Goal: Task Accomplishment & Management: Manage account settings

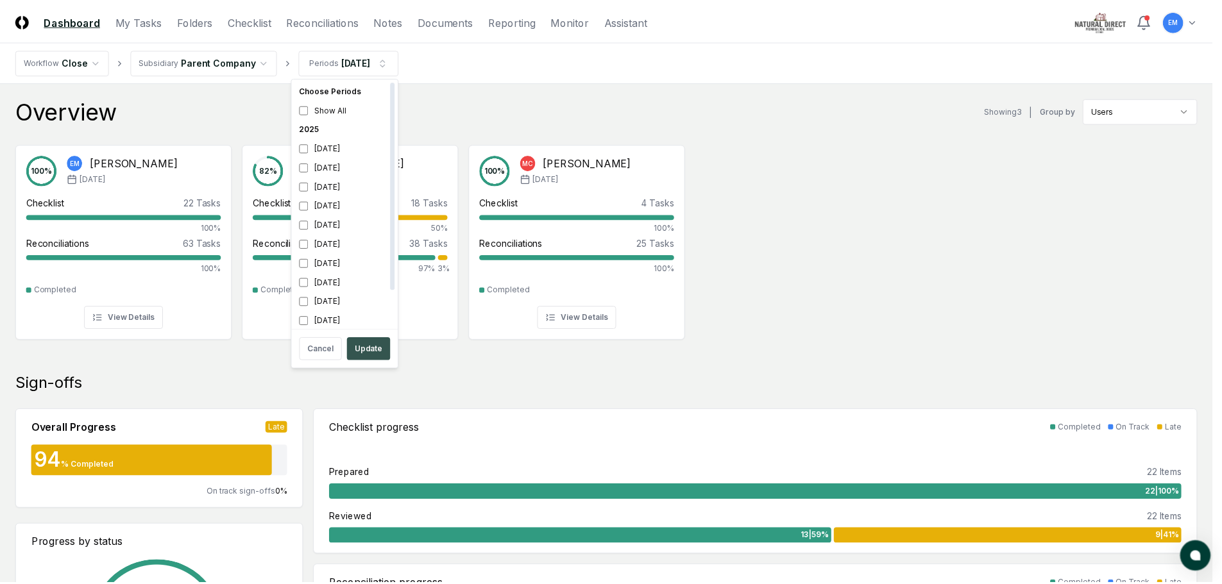
scroll to position [4, 0]
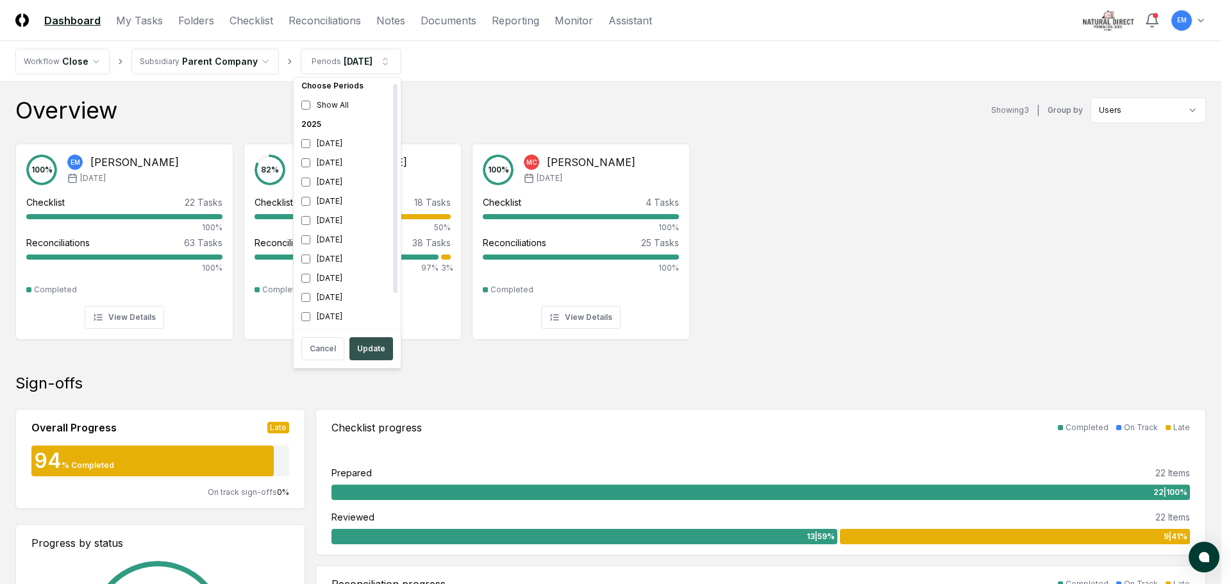
click at [366, 352] on button "Update" at bounding box center [371, 348] width 44 height 23
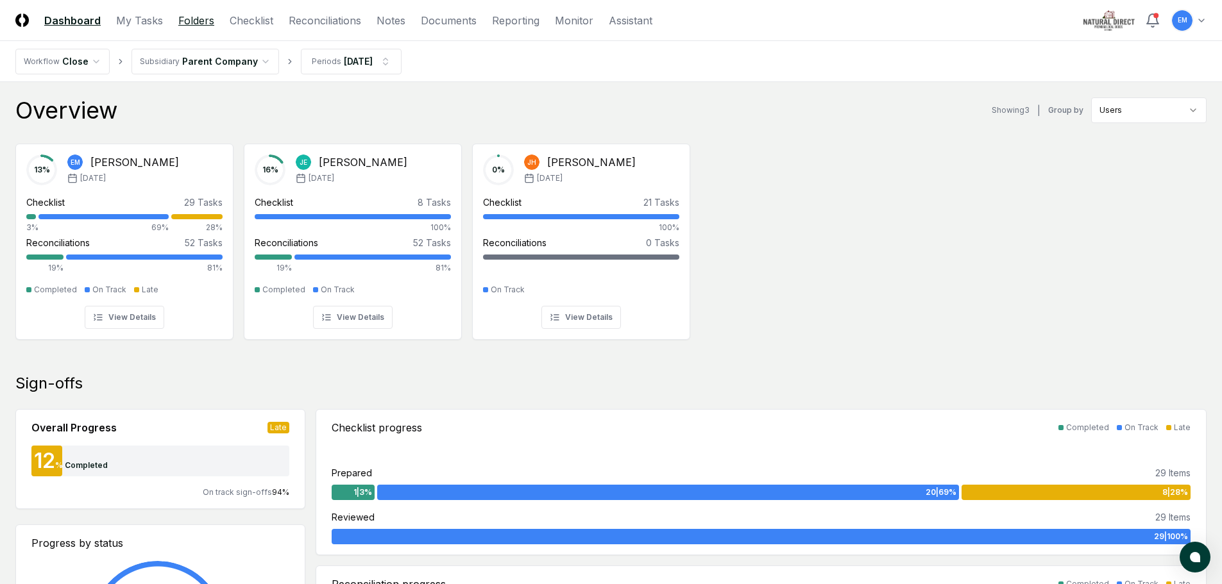
click at [187, 20] on link "Folders" at bounding box center [196, 20] width 36 height 15
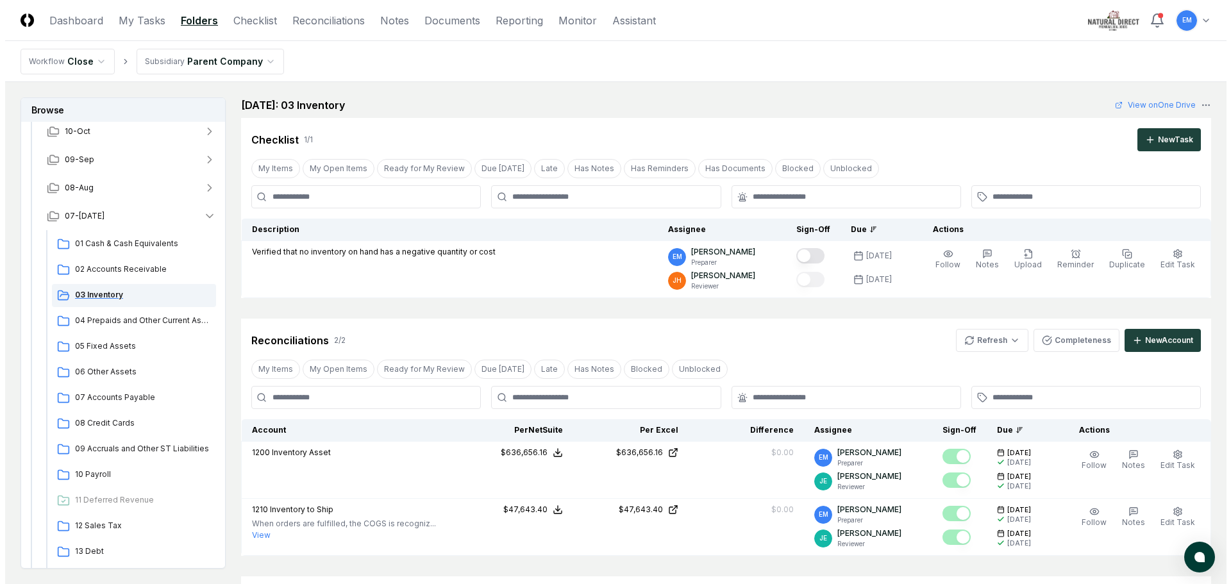
scroll to position [128, 0]
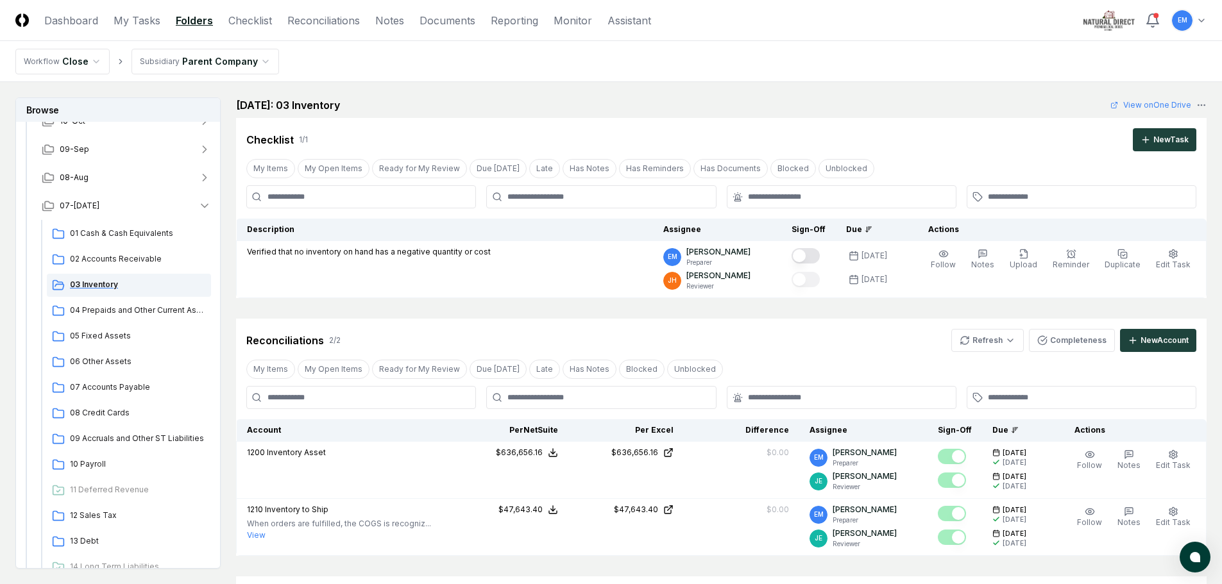
click at [104, 288] on span "03 Inventory" at bounding box center [138, 285] width 136 height 12
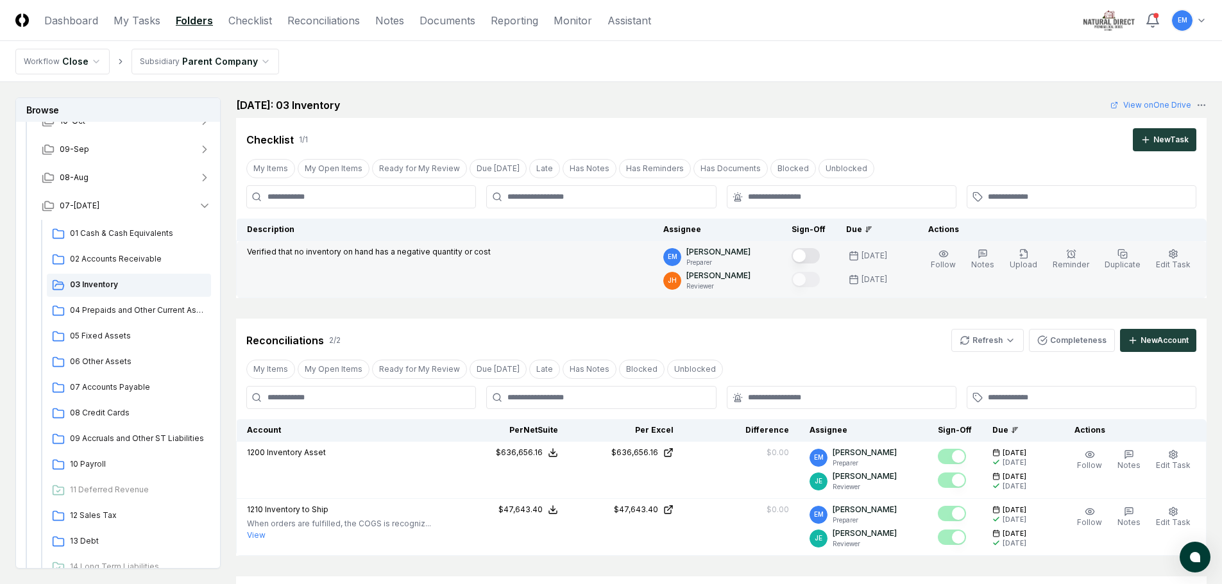
click at [820, 251] on button "Mark complete" at bounding box center [805, 255] width 28 height 15
click at [1174, 261] on span "Edit Task" at bounding box center [1173, 265] width 35 height 10
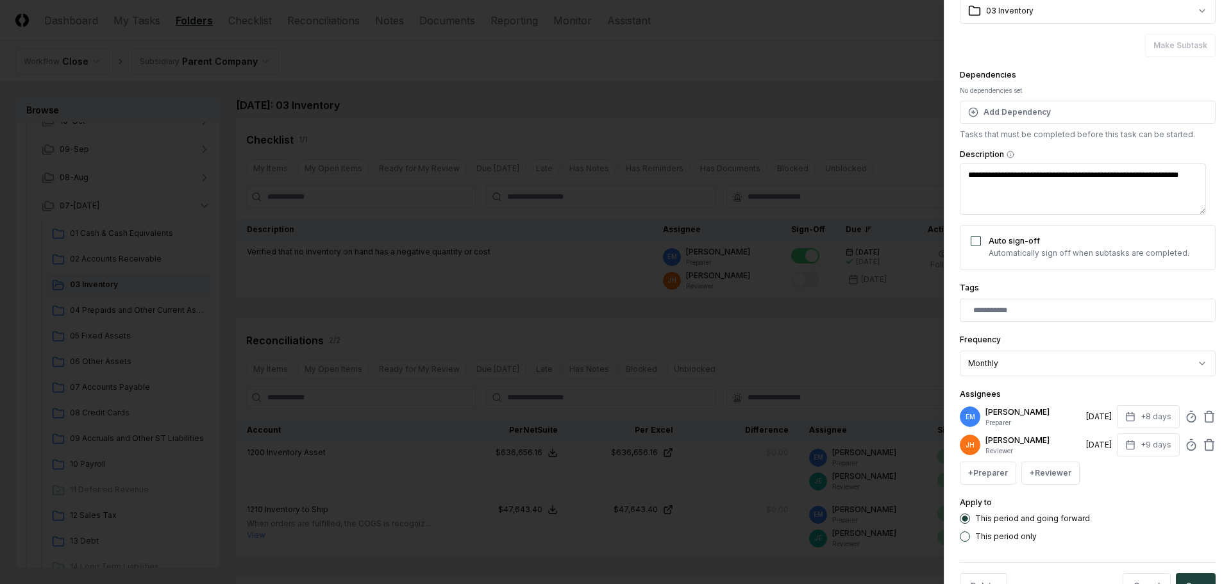
scroll to position [112, 0]
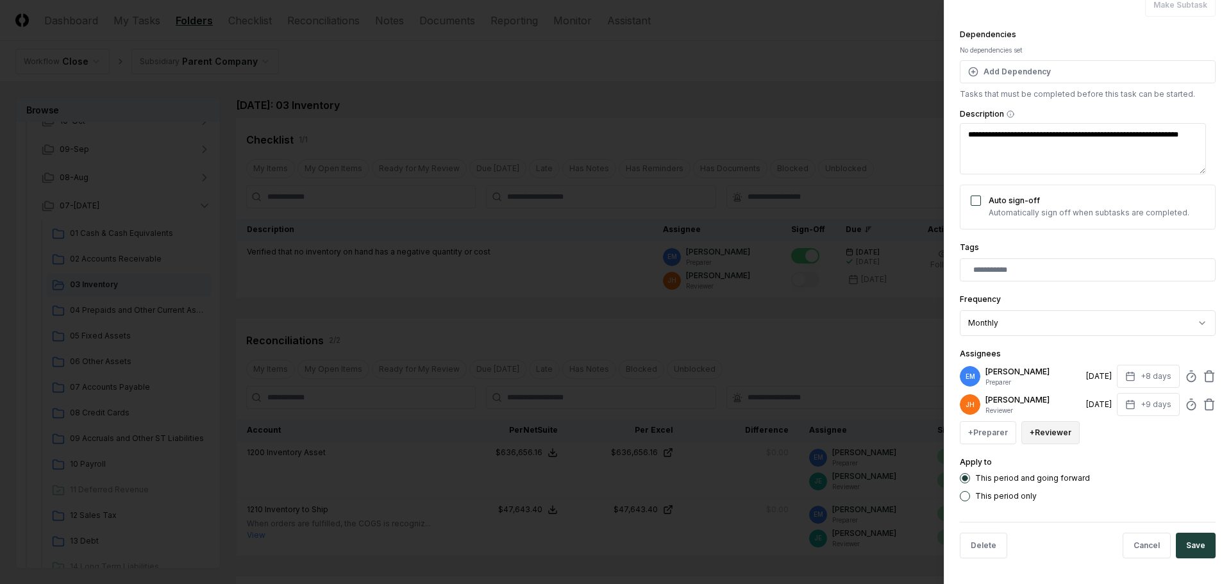
click at [1041, 432] on button "+ Reviewer" at bounding box center [1051, 432] width 58 height 23
click at [1072, 380] on div "[PERSON_NAME]" at bounding box center [1081, 381] width 63 height 12
type textarea "*"
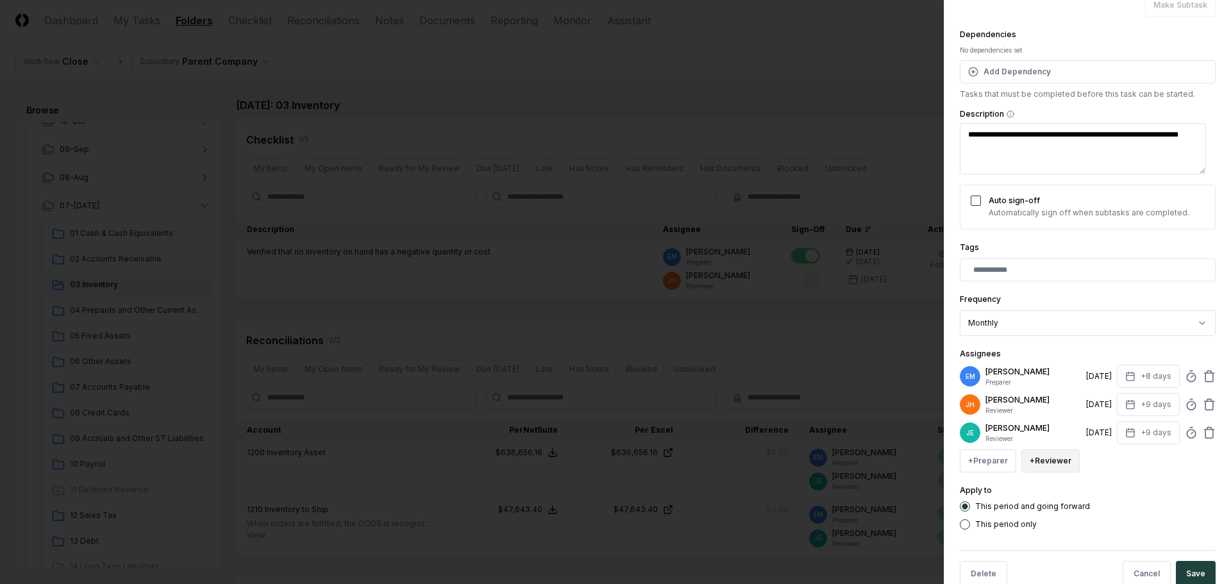
click at [1043, 457] on button "+ Reviewer" at bounding box center [1051, 461] width 58 height 23
click at [993, 401] on p "[PERSON_NAME]" at bounding box center [1034, 400] width 96 height 12
click at [1046, 463] on button "+ Reviewer" at bounding box center [1051, 461] width 58 height 23
click at [1072, 405] on input "text" at bounding box center [1121, 403] width 153 height 28
type input "*"
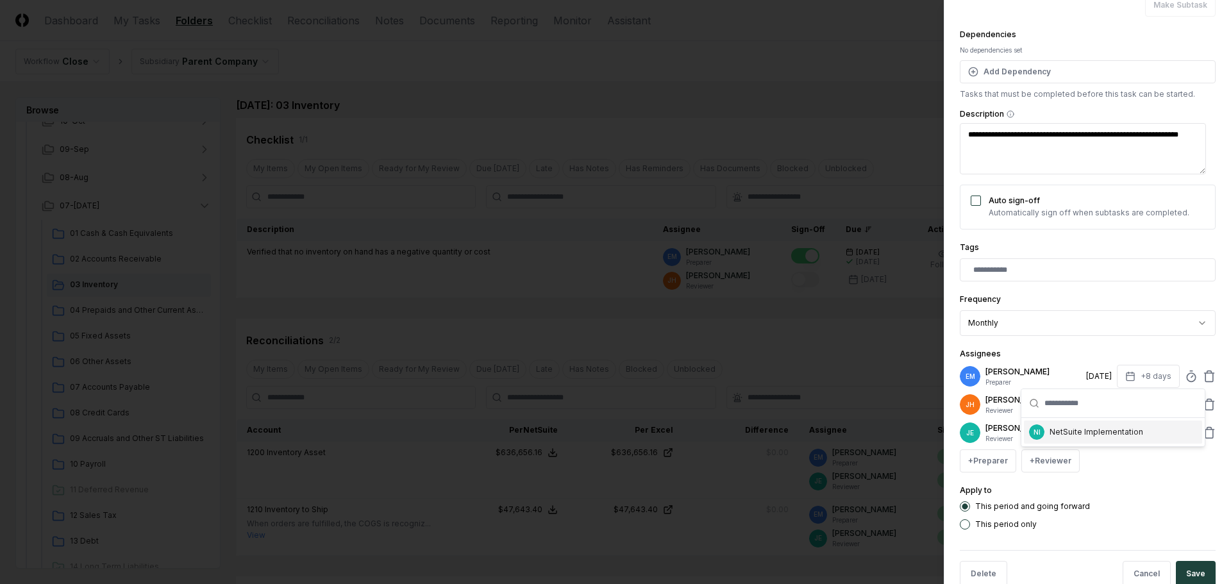
click at [1138, 479] on div "**********" at bounding box center [1088, 234] width 256 height 591
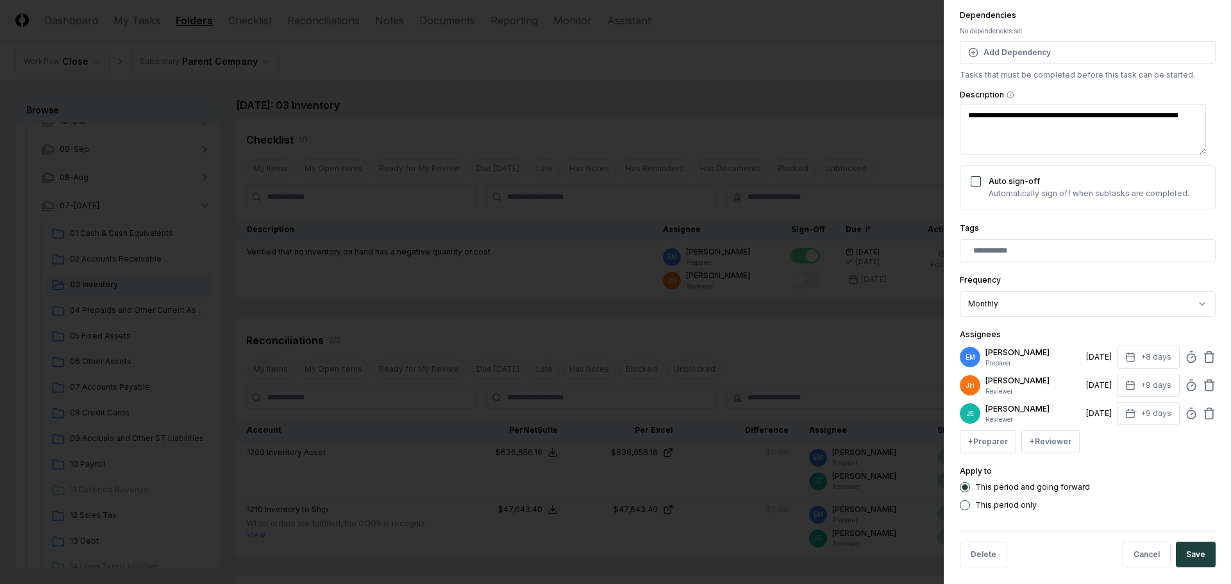
scroll to position [140, 0]
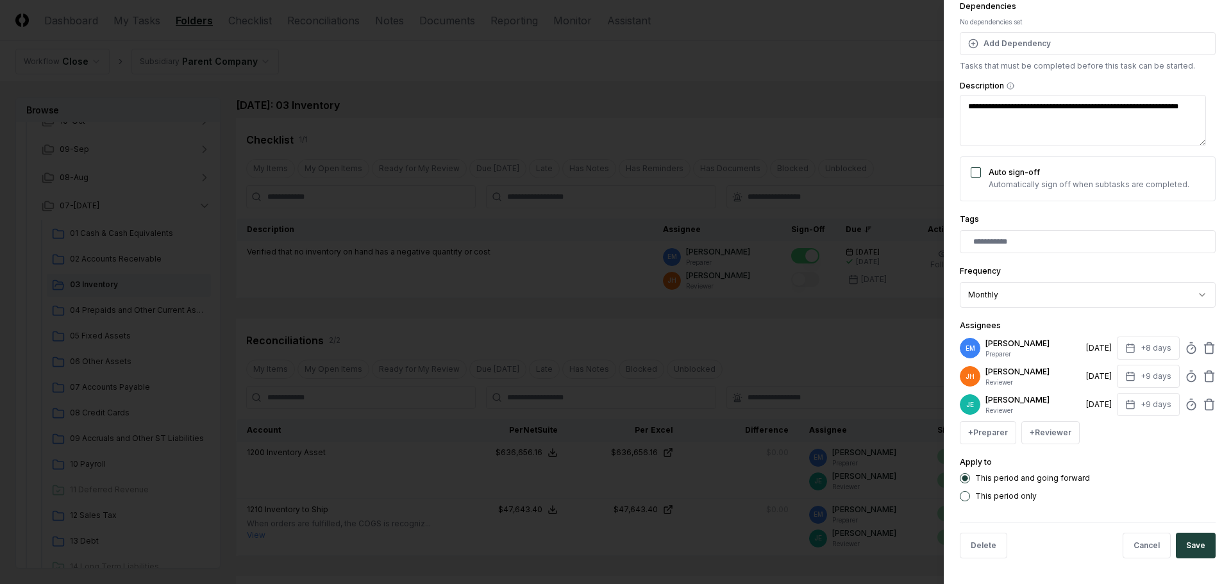
click at [993, 374] on p "[PERSON_NAME]" at bounding box center [1034, 372] width 96 height 12
click at [1203, 375] on icon at bounding box center [1209, 376] width 13 height 13
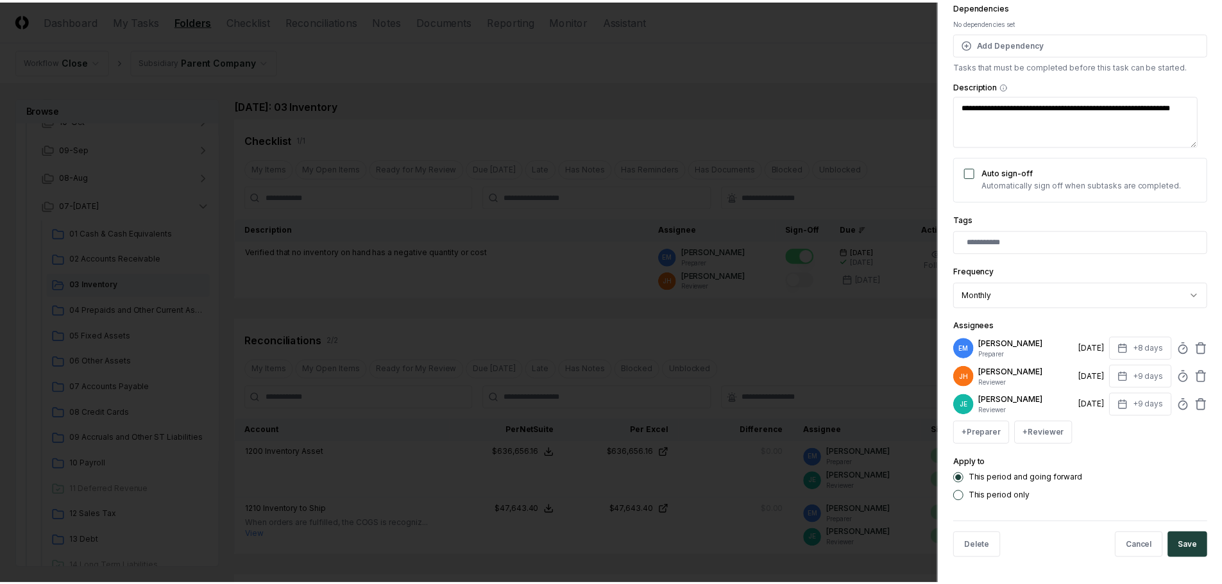
scroll to position [112, 0]
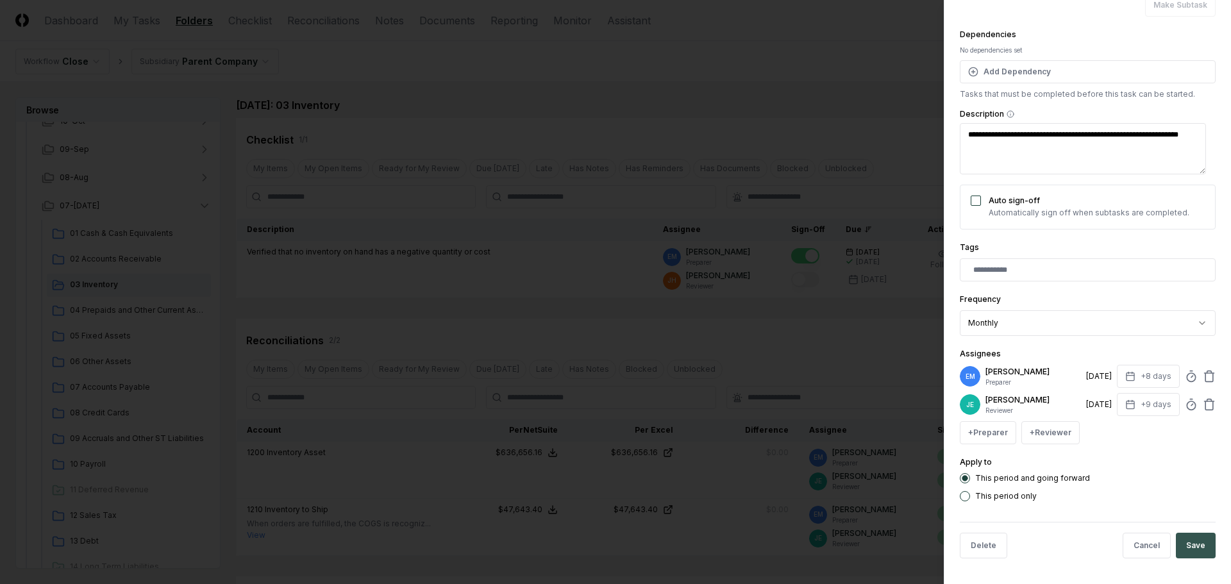
click at [1190, 541] on button "Save" at bounding box center [1196, 546] width 40 height 26
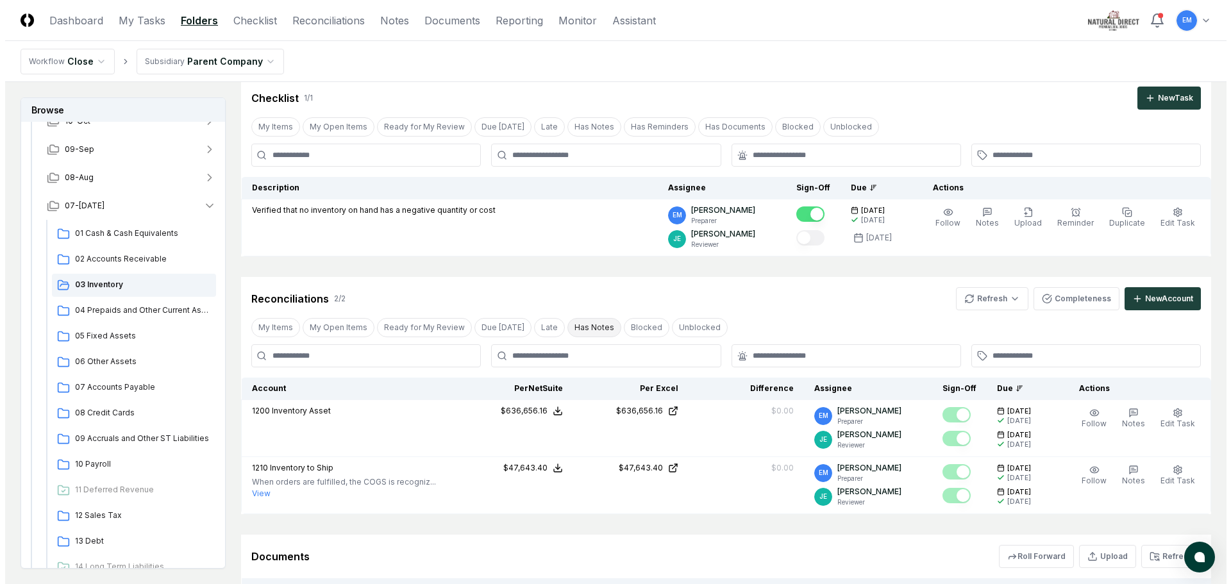
scroll to position [64, 0]
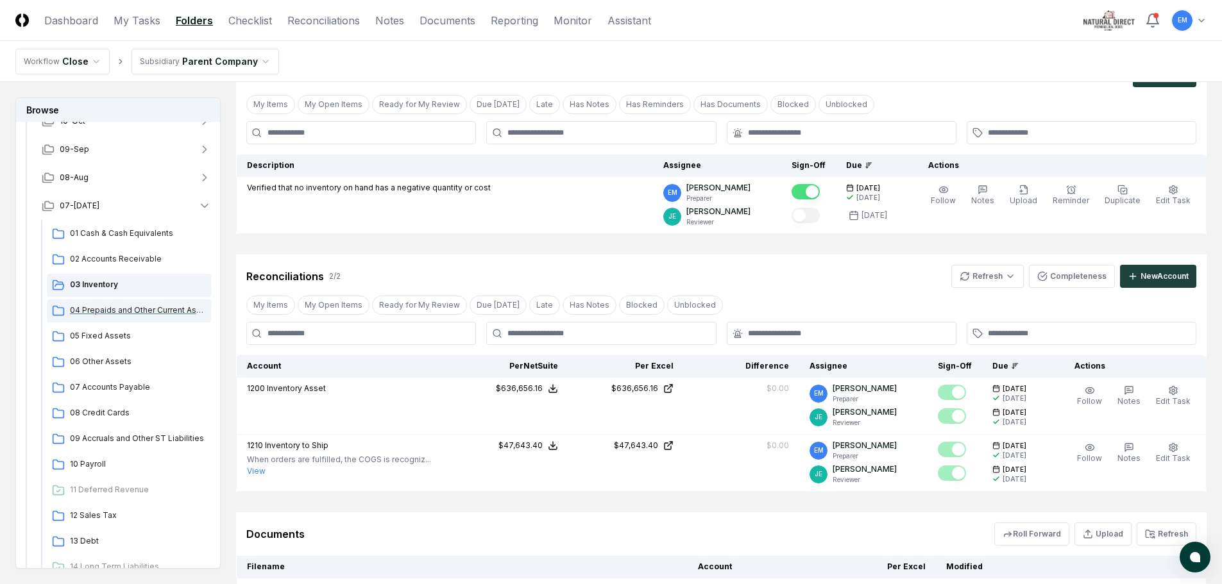
click at [114, 310] on span "04 Prepaids and Other Current Assets" at bounding box center [138, 311] width 136 height 12
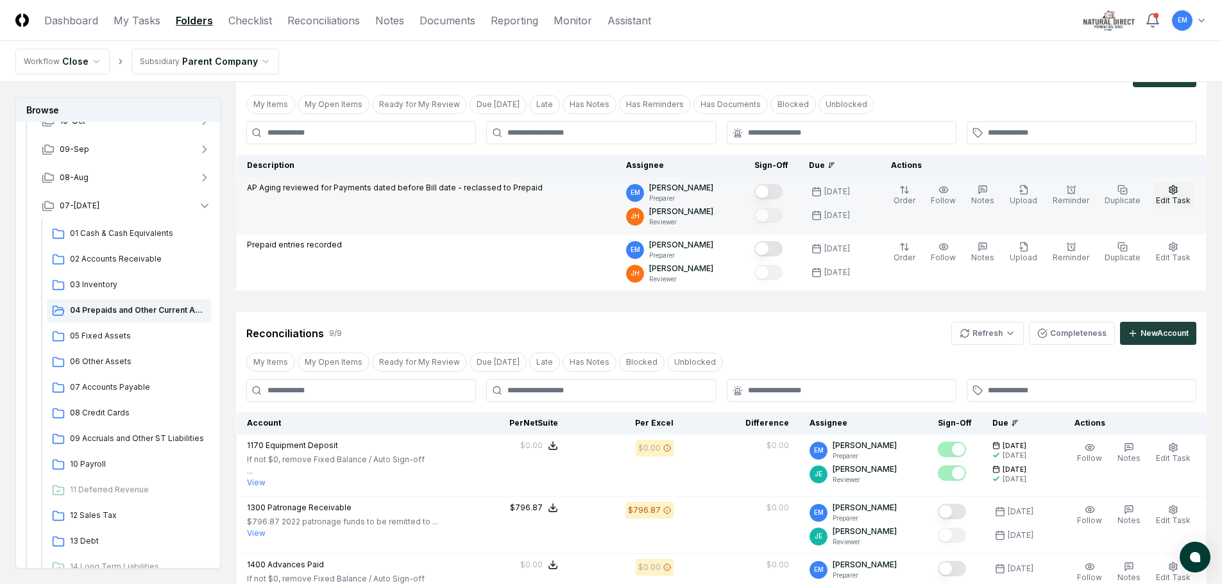
click at [1166, 196] on span "Edit Task" at bounding box center [1173, 201] width 35 height 10
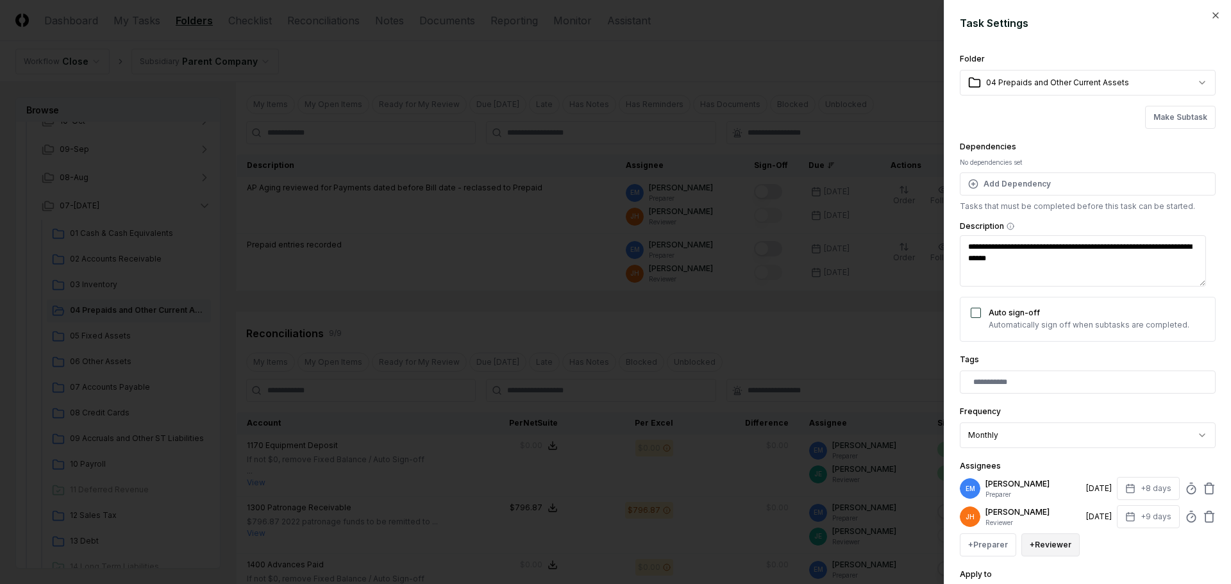
click at [1052, 544] on button "+ Reviewer" at bounding box center [1051, 545] width 58 height 23
click at [1065, 485] on div "[PERSON_NAME]" at bounding box center [1113, 493] width 178 height 23
click at [1203, 515] on icon at bounding box center [1209, 516] width 13 height 13
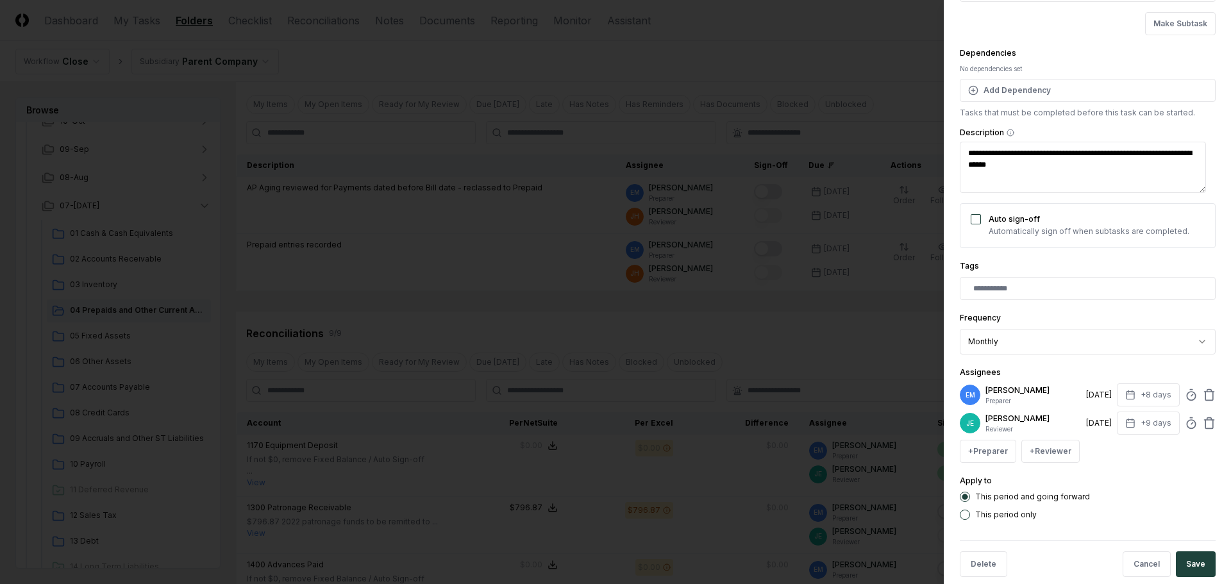
scroll to position [112, 0]
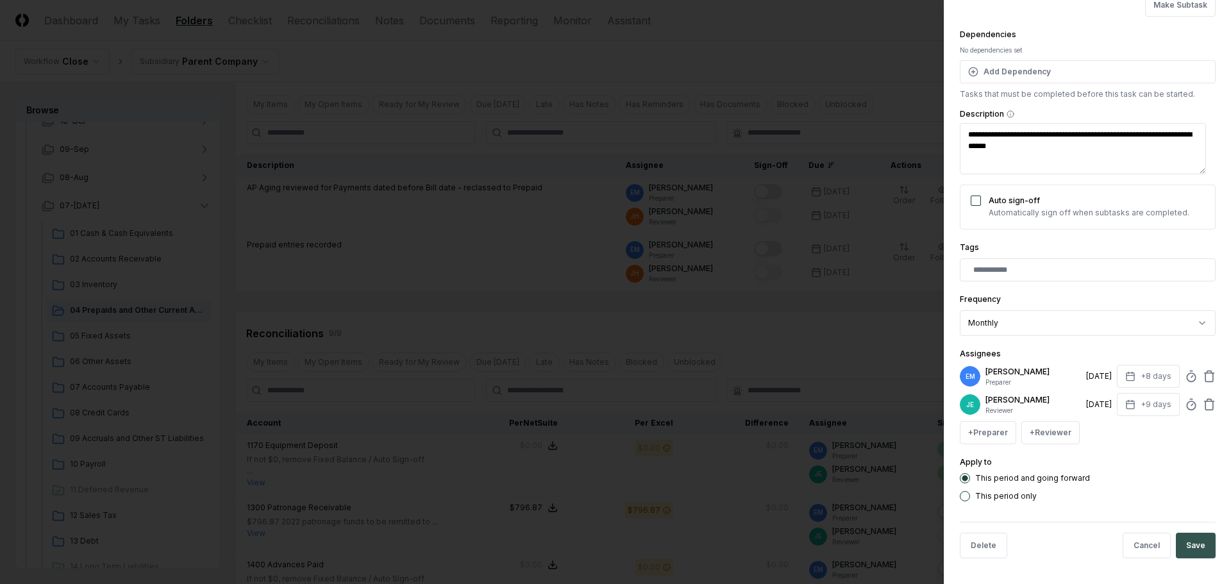
click at [1179, 543] on button "Save" at bounding box center [1196, 546] width 40 height 26
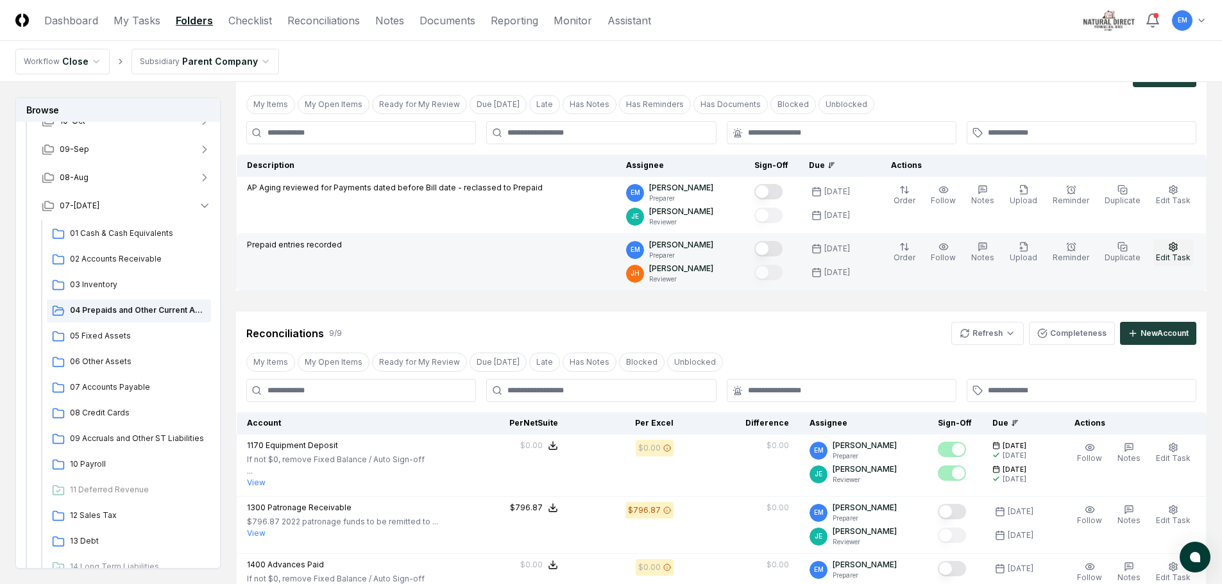
click at [1172, 249] on icon "button" at bounding box center [1173, 247] width 10 height 10
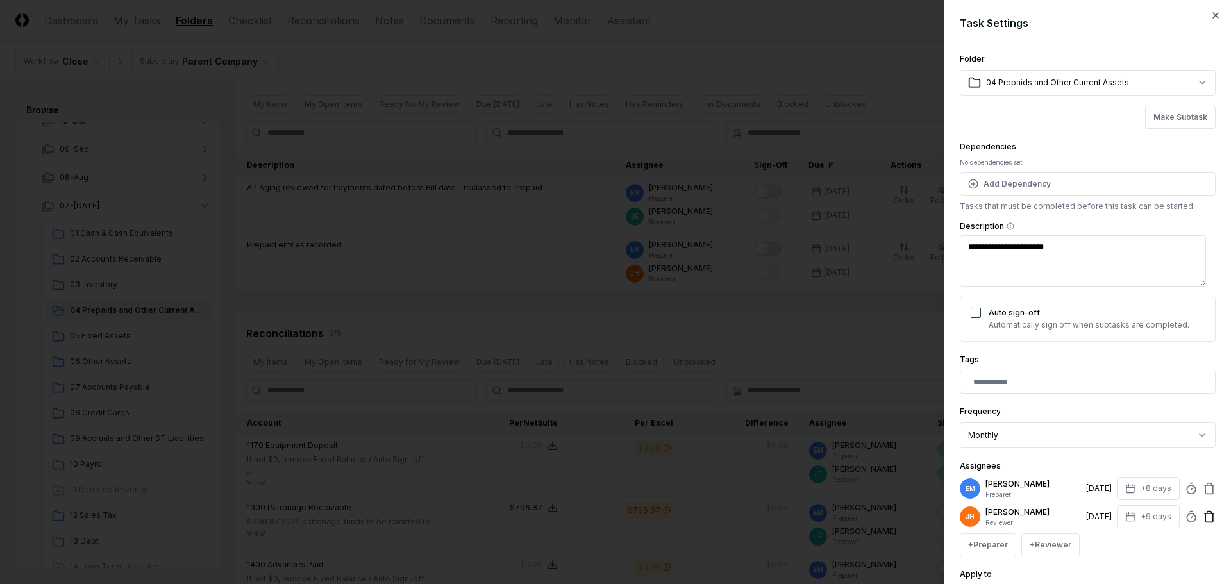
click at [1203, 512] on icon at bounding box center [1209, 516] width 13 height 13
click at [1066, 523] on button "+ Reviewer" at bounding box center [1051, 516] width 58 height 23
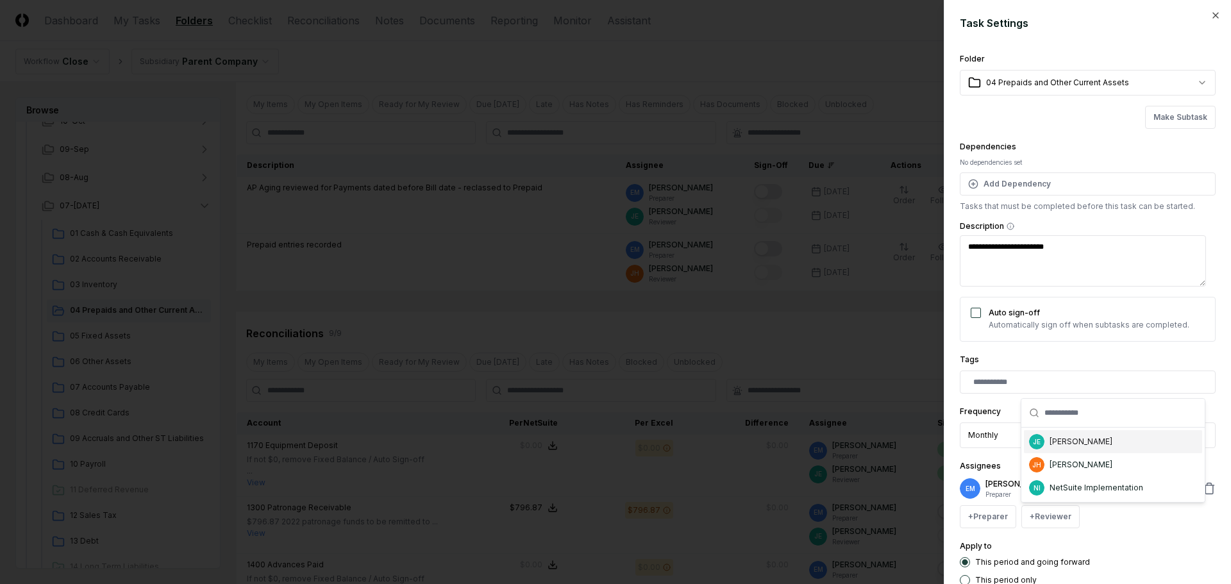
click at [1090, 444] on div "[PERSON_NAME]" at bounding box center [1081, 442] width 63 height 12
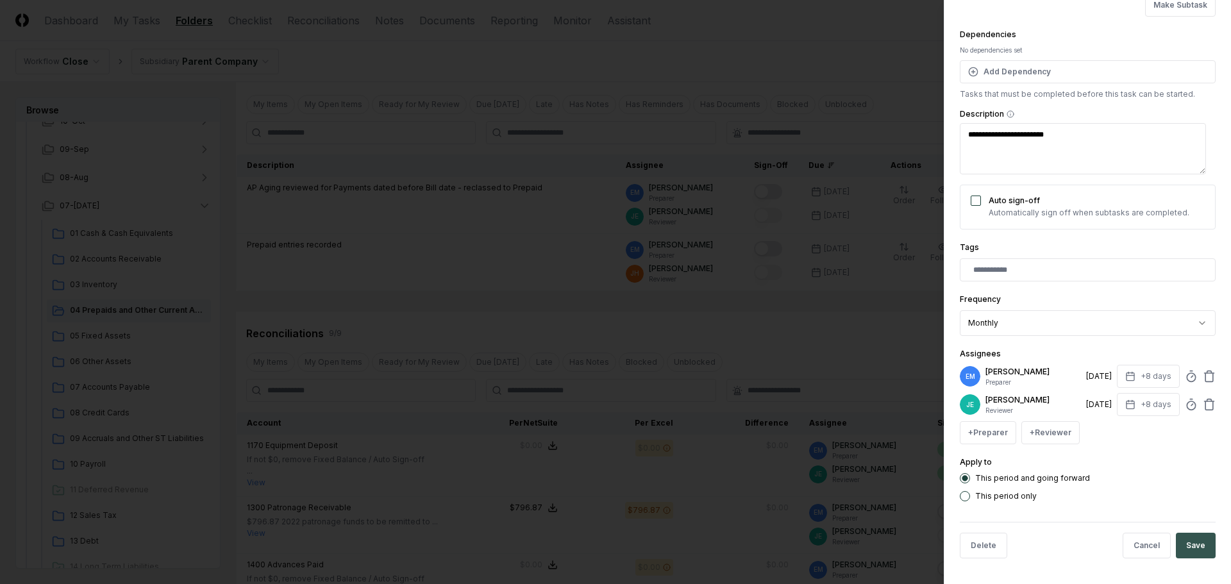
click at [1193, 552] on button "Save" at bounding box center [1196, 546] width 40 height 26
type textarea "*"
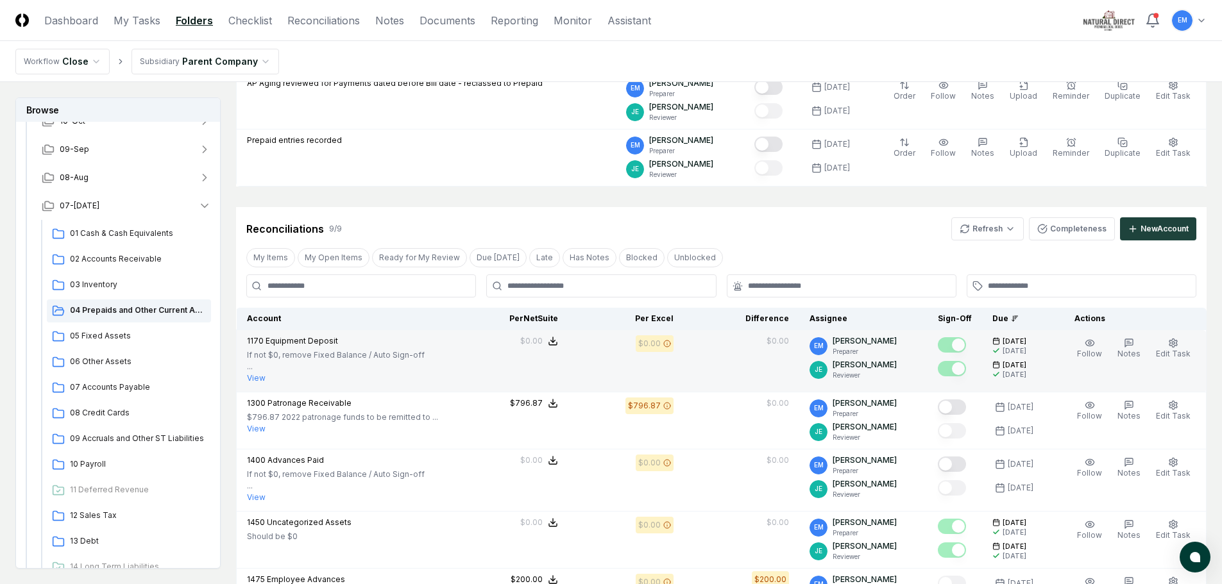
scroll to position [192, 0]
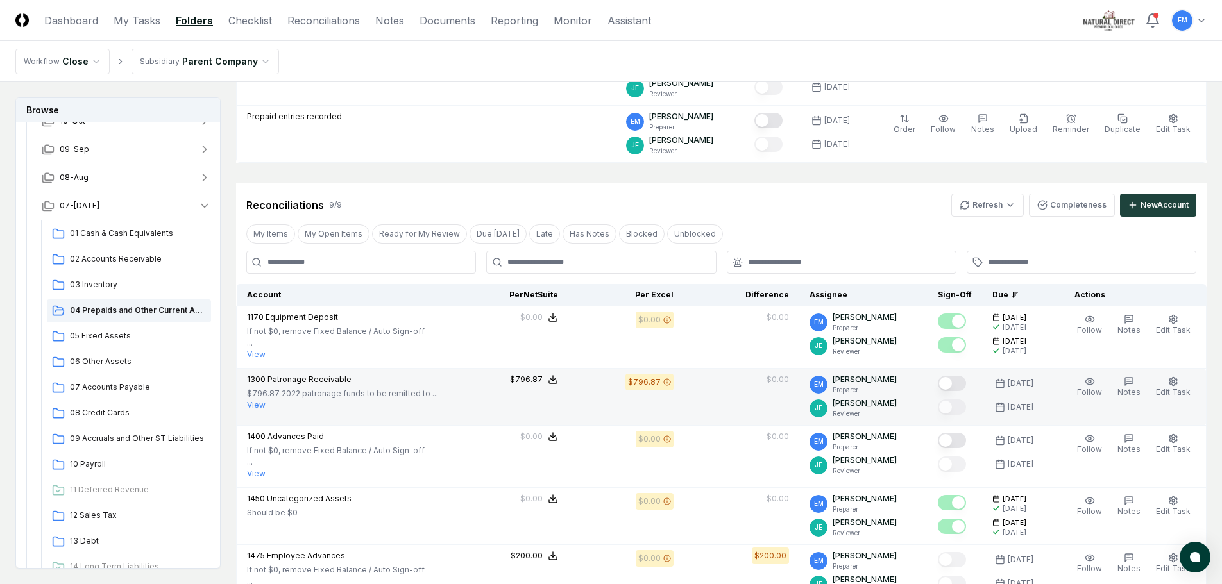
click at [964, 383] on button "Mark complete" at bounding box center [952, 383] width 28 height 15
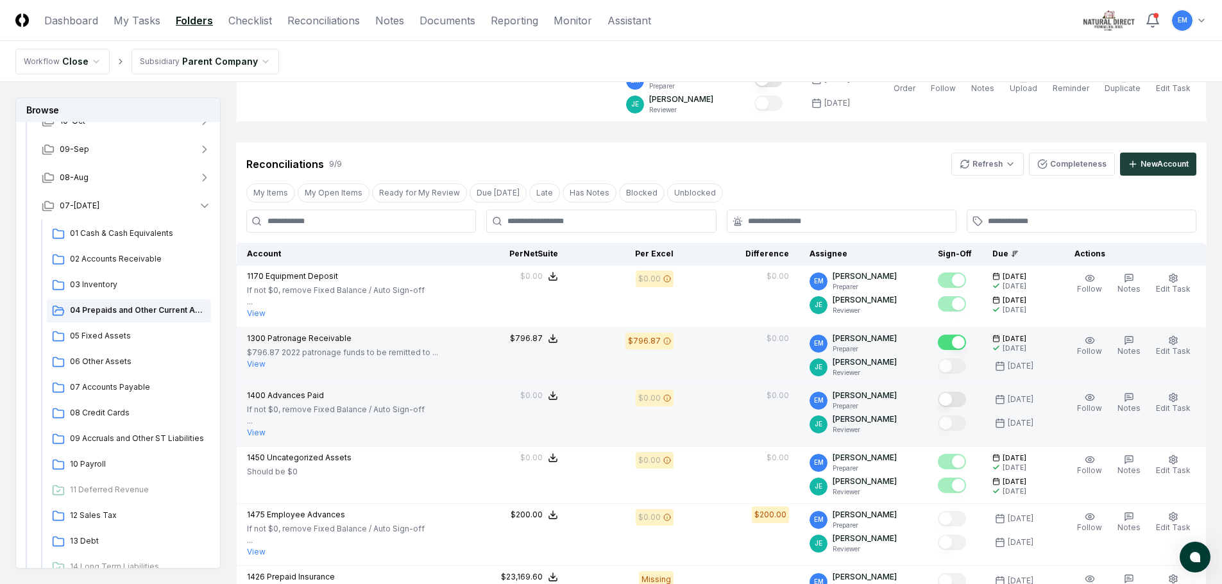
scroll to position [257, 0]
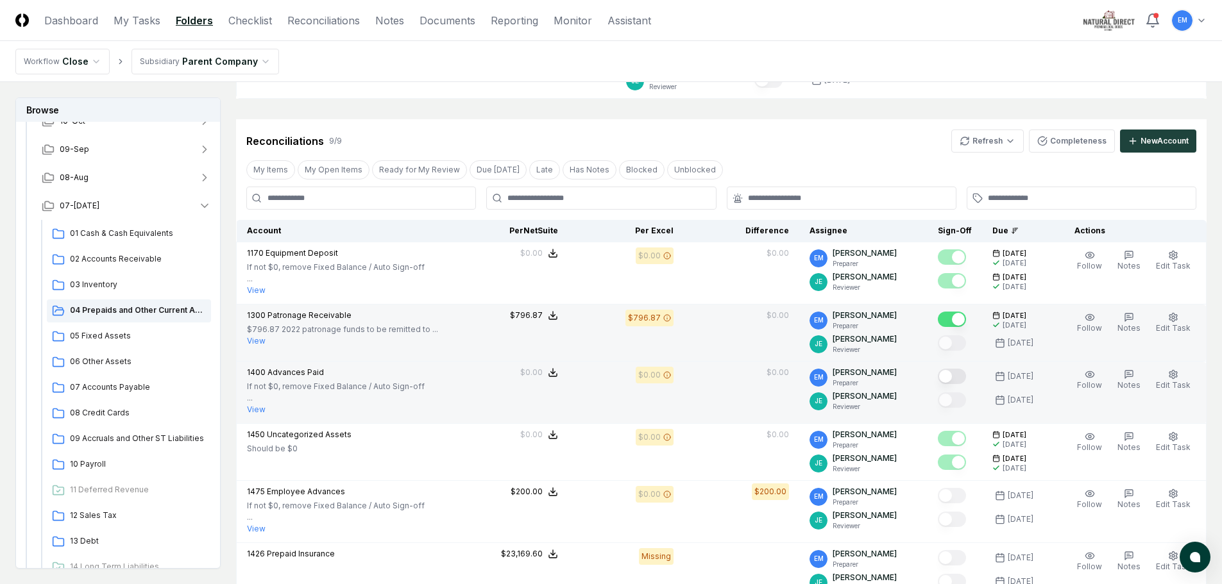
click at [966, 378] on button "Mark complete" at bounding box center [952, 376] width 28 height 15
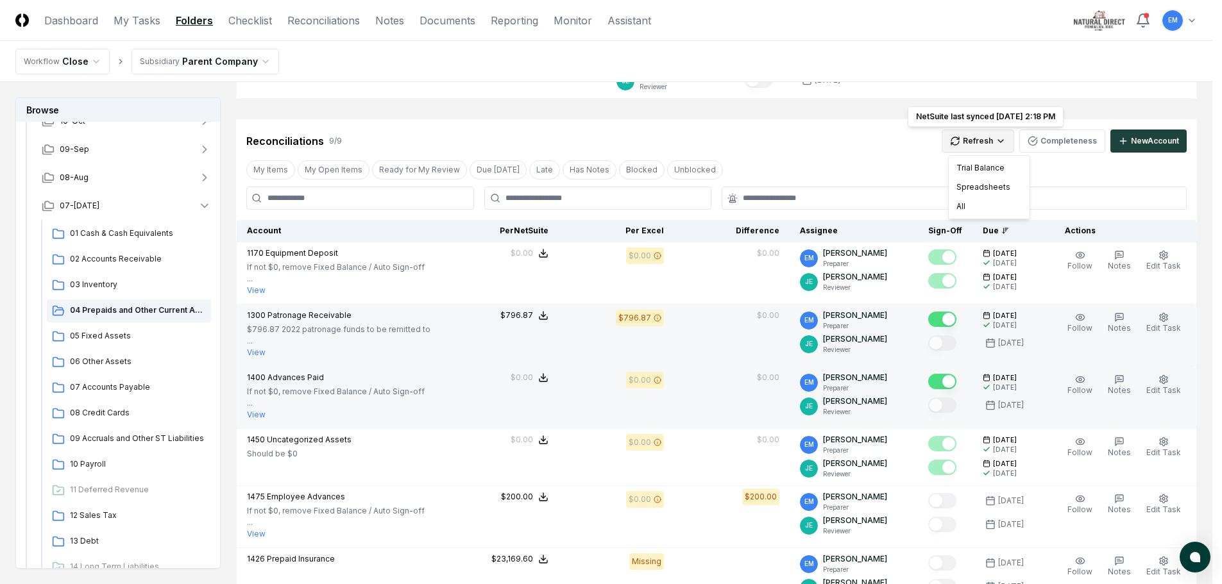
click at [1015, 137] on html "CloseCore Dashboard My Tasks Folders Checklist Reconciliations Notes Documents …" at bounding box center [611, 375] width 1222 height 1264
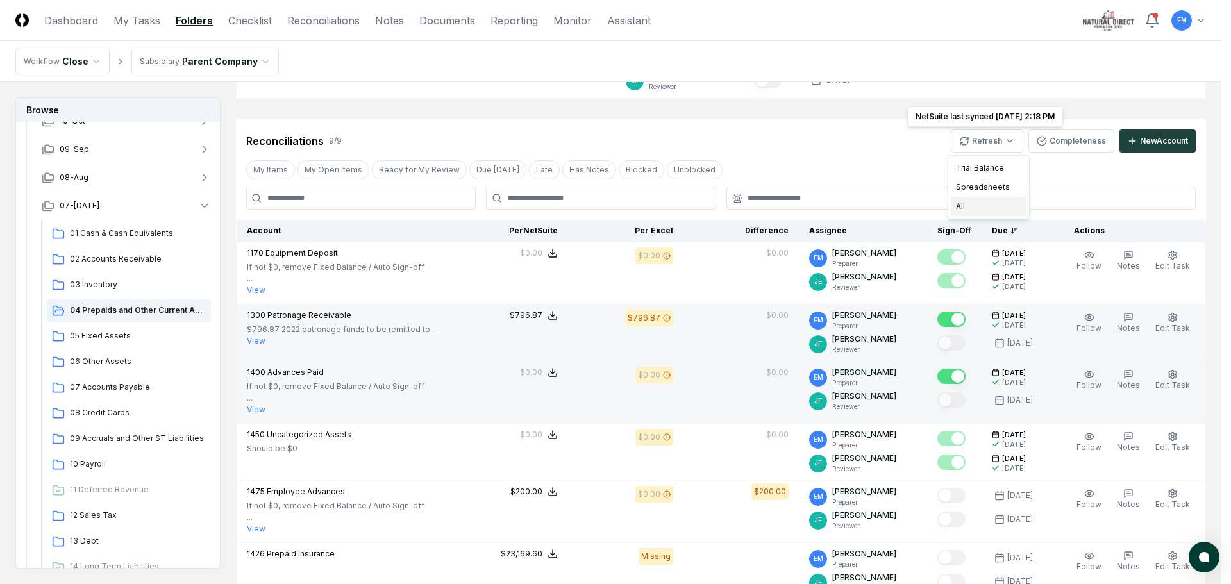
click at [989, 208] on div "All" at bounding box center [989, 206] width 76 height 19
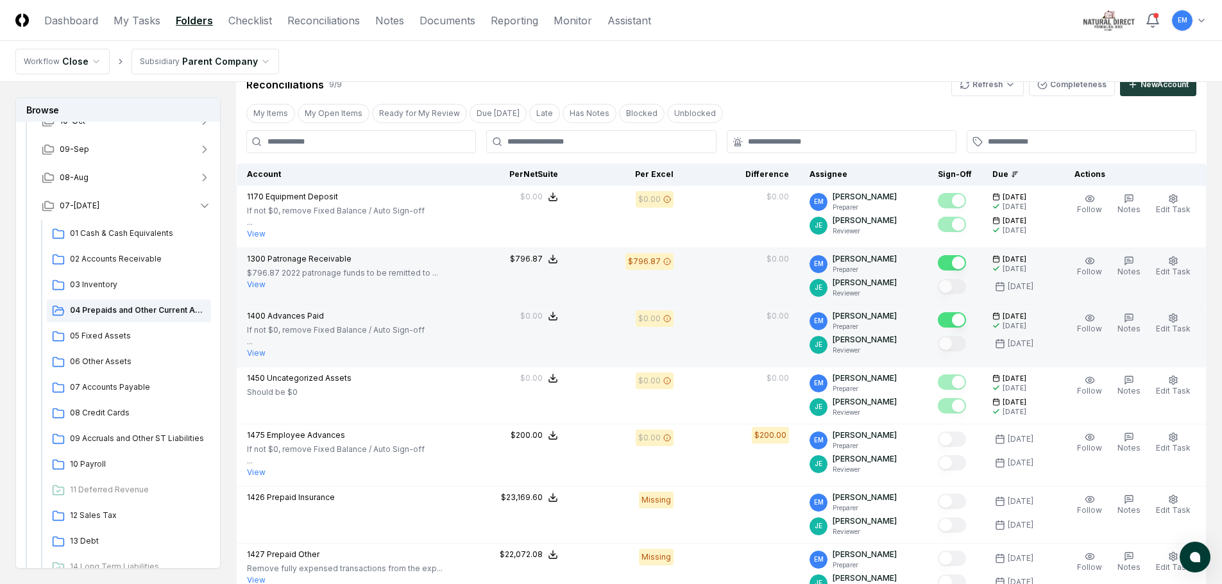
scroll to position [0, 0]
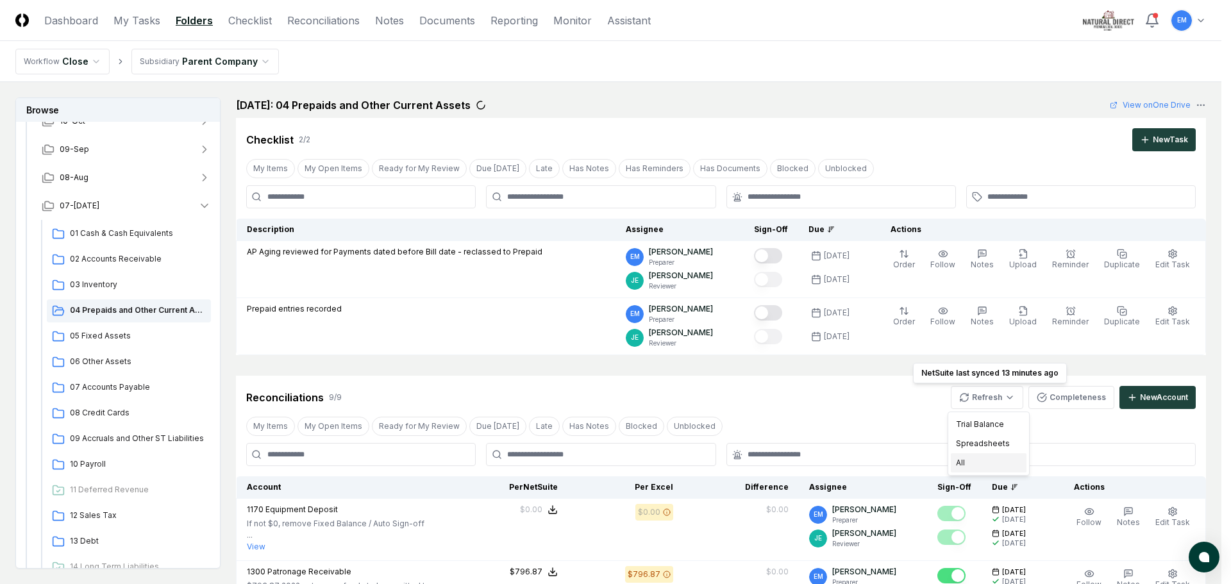
click at [979, 461] on div "All" at bounding box center [989, 462] width 76 height 19
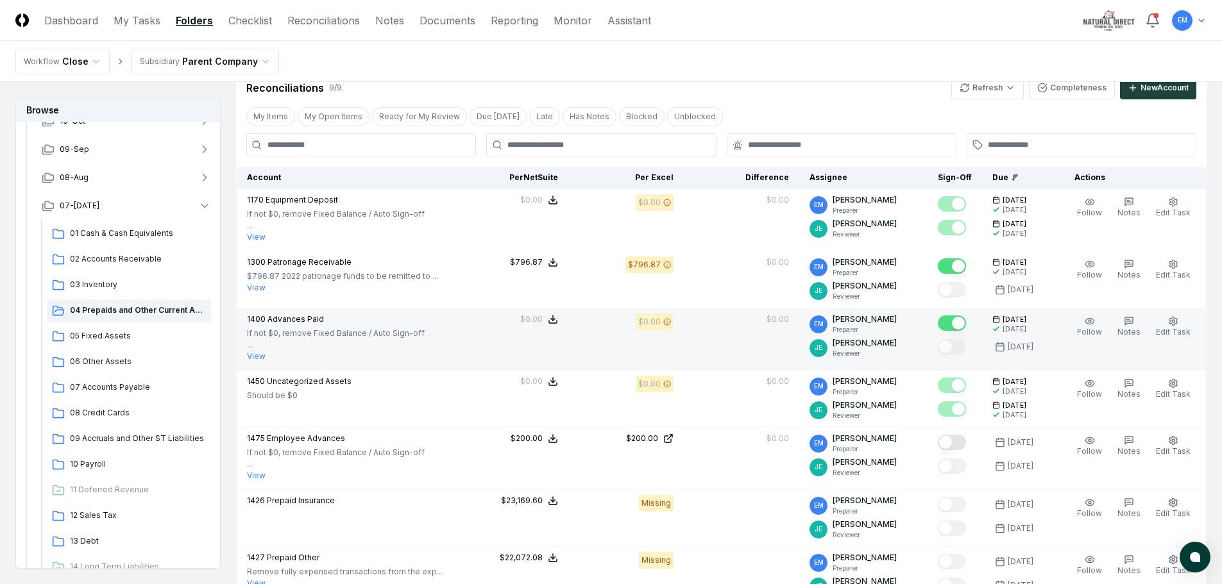
scroll to position [321, 0]
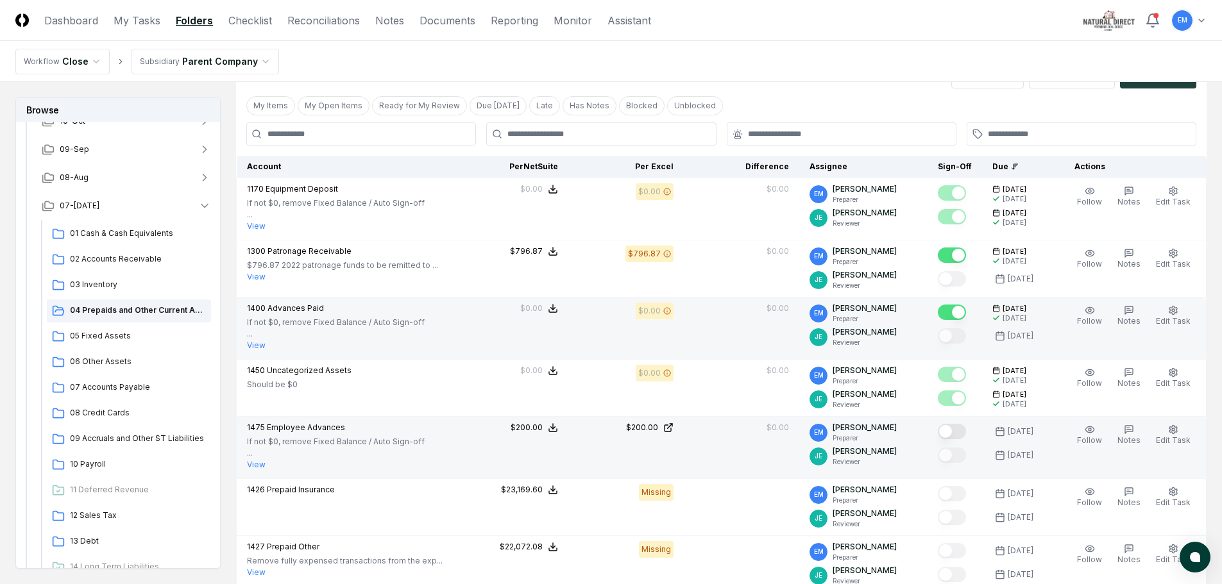
click at [966, 428] on button "Mark complete" at bounding box center [952, 431] width 28 height 15
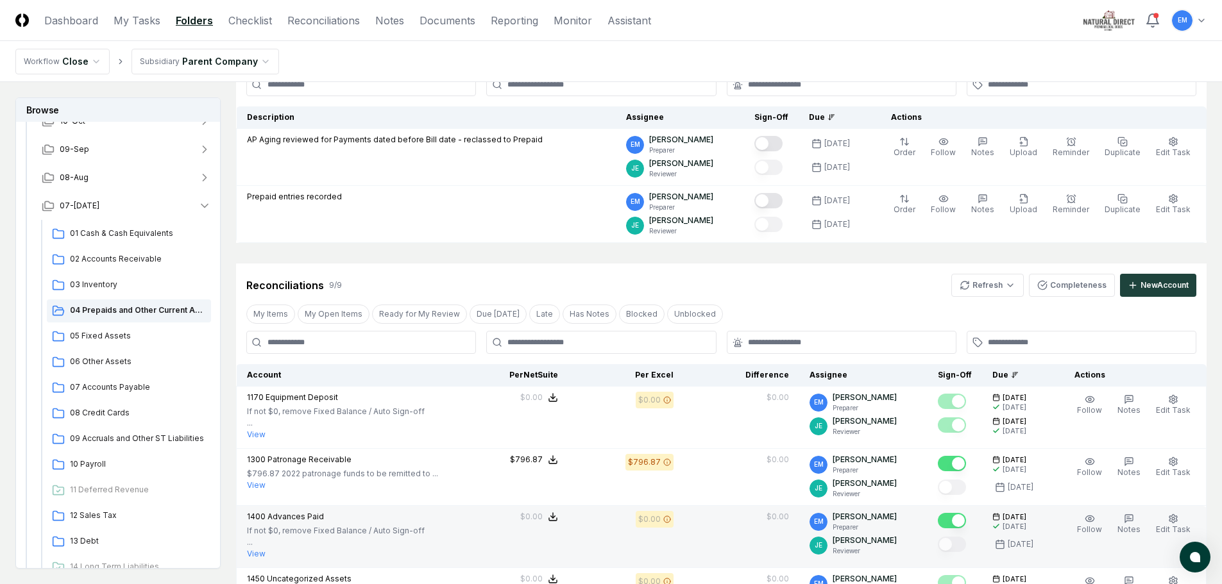
scroll to position [64, 0]
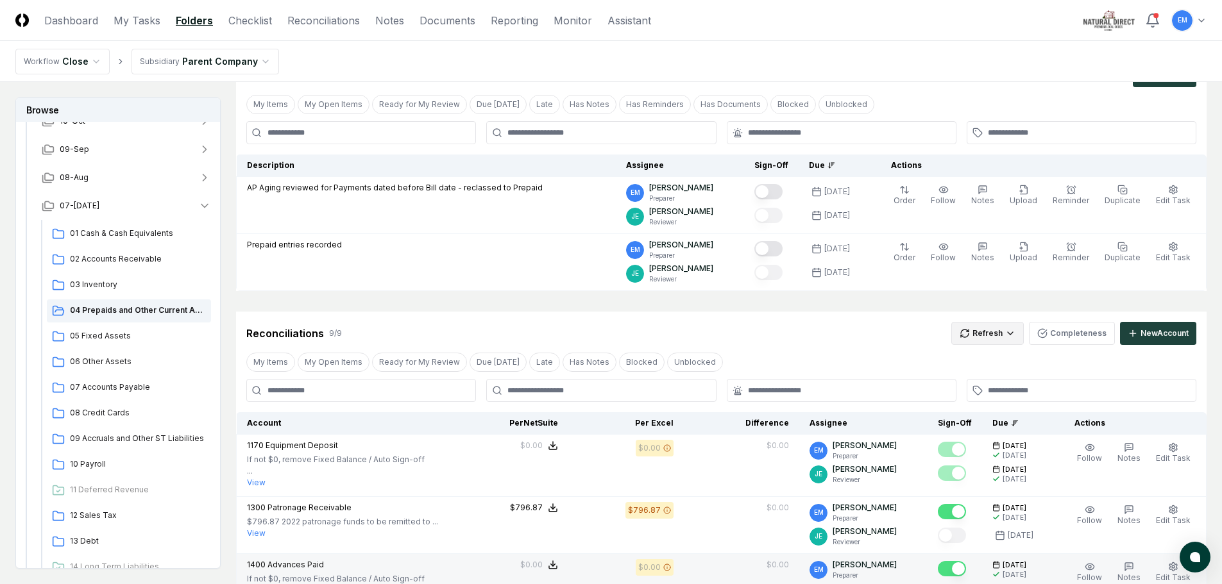
click at [1009, 336] on html "CloseCore Dashboard My Tasks Folders Checklist Reconciliations Notes Documents …" at bounding box center [611, 559] width 1222 height 1246
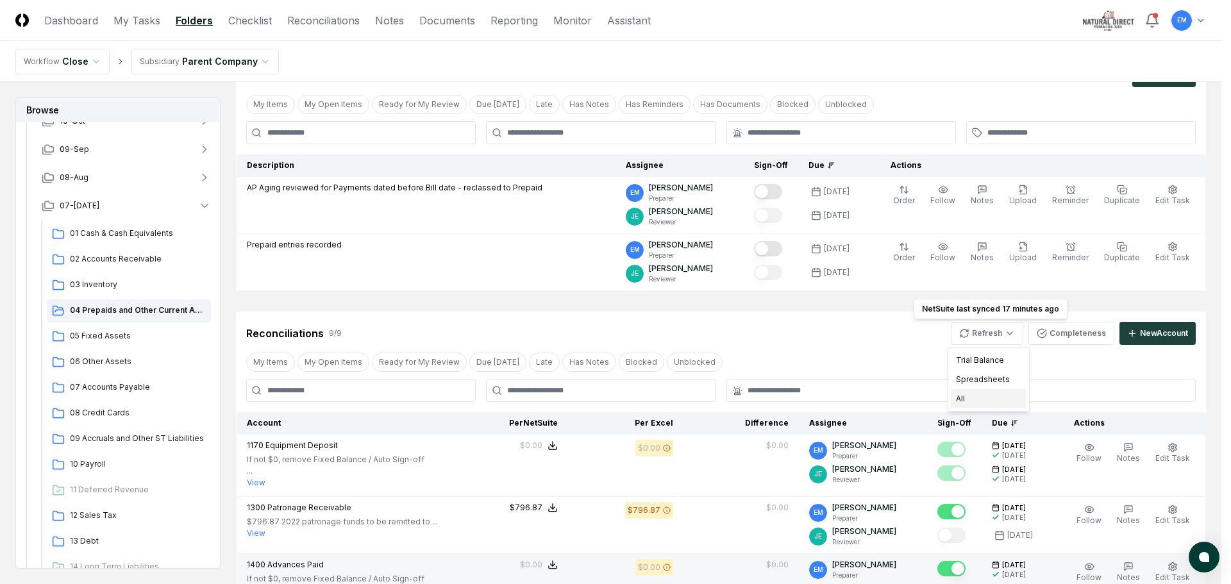
click at [970, 398] on div "All" at bounding box center [989, 398] width 76 height 19
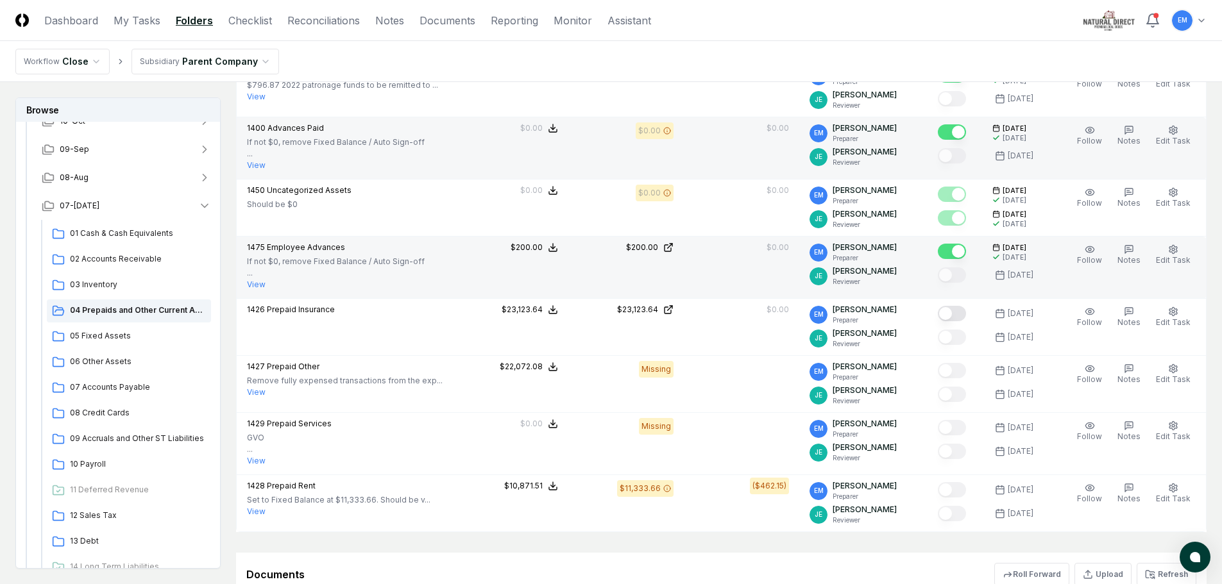
scroll to position [513, 0]
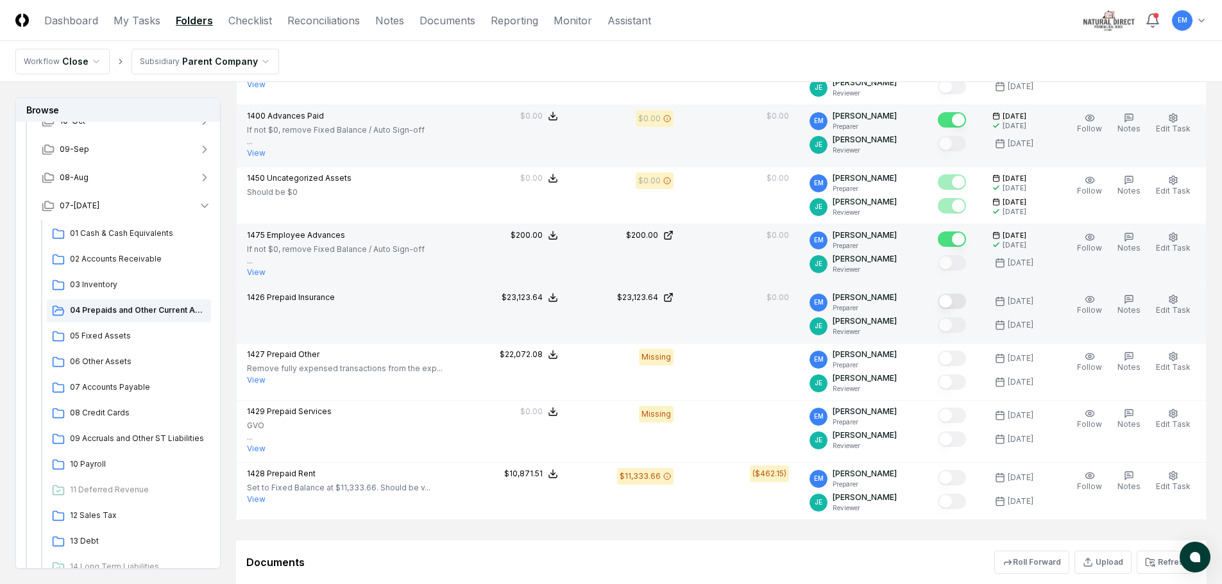
click at [965, 301] on button "Mark complete" at bounding box center [952, 301] width 28 height 15
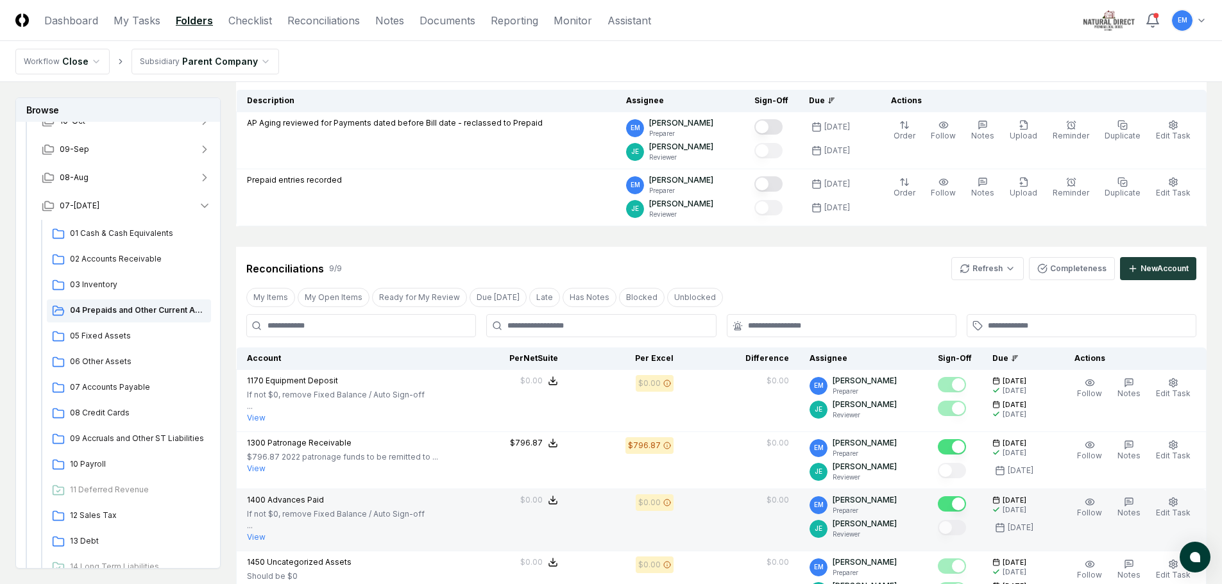
scroll to position [128, 0]
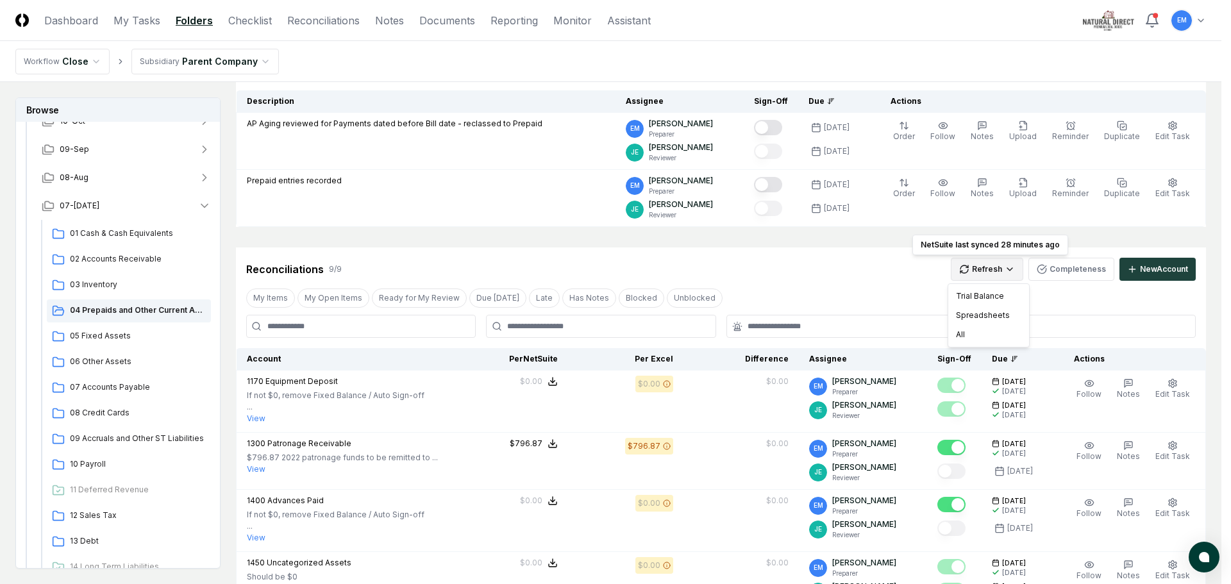
click at [981, 262] on html "CloseCore Dashboard My Tasks Folders Checklist Reconciliations Notes Documents …" at bounding box center [615, 512] width 1231 height 1280
click at [975, 332] on div "All" at bounding box center [989, 334] width 76 height 19
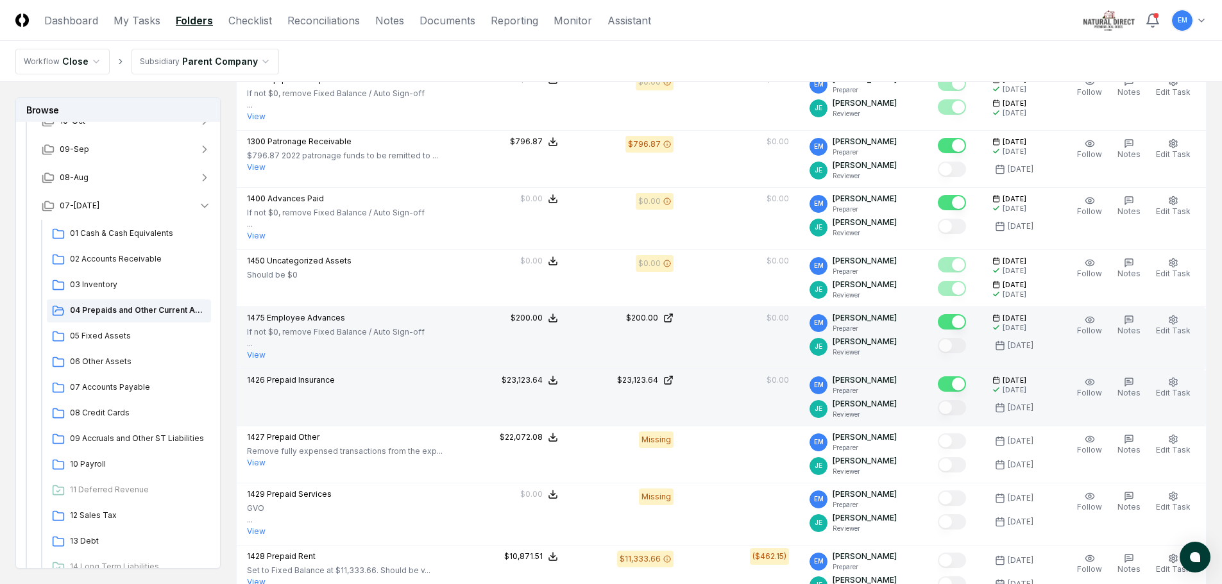
scroll to position [449, 0]
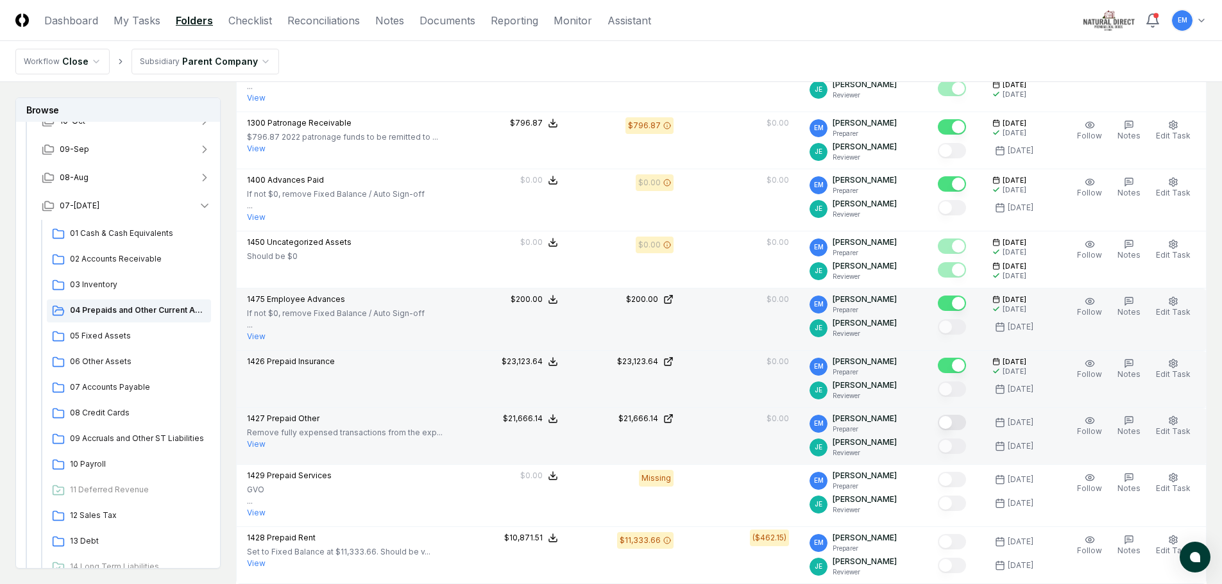
click at [966, 422] on button "Mark complete" at bounding box center [952, 422] width 28 height 15
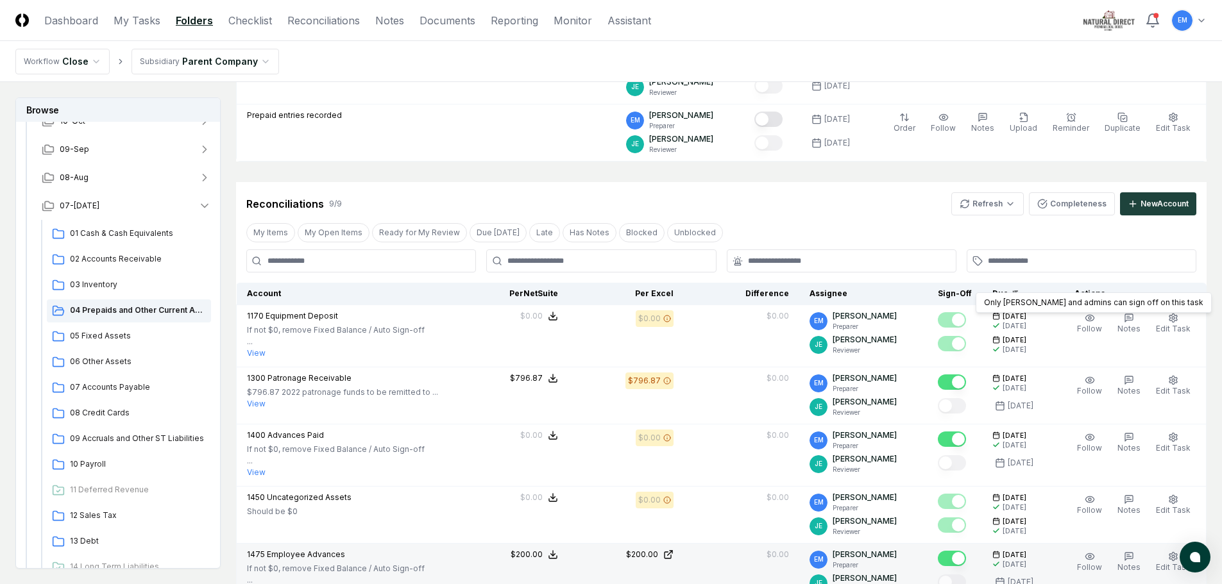
scroll to position [192, 0]
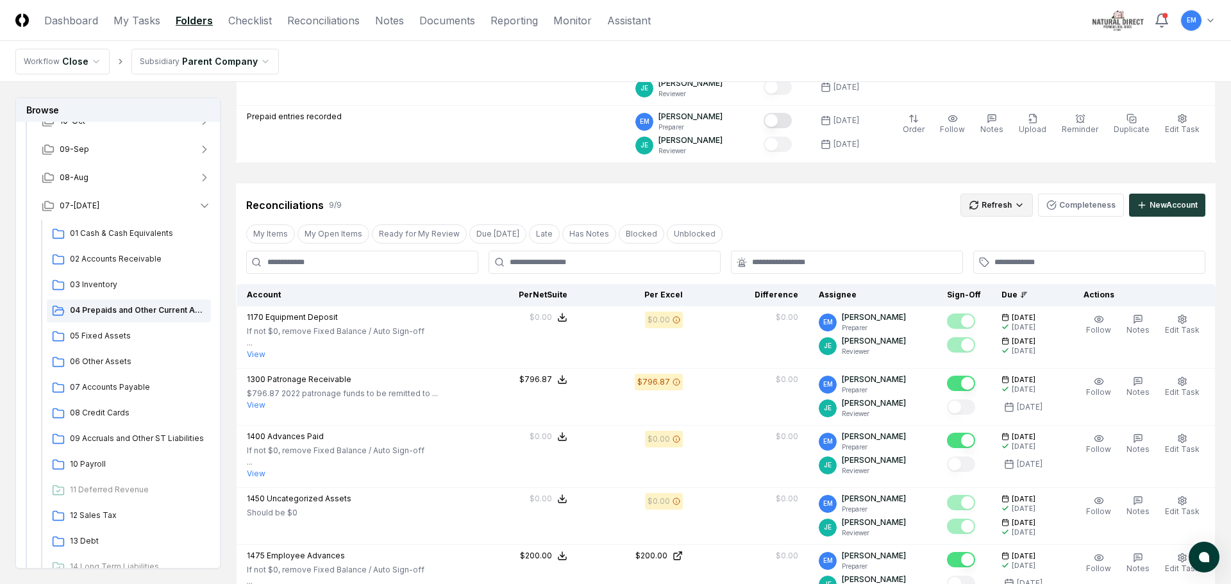
click at [993, 211] on html "CloseCore Dashboard My Tasks Folders Checklist Reconciliations Notes Documents …" at bounding box center [615, 465] width 1231 height 1314
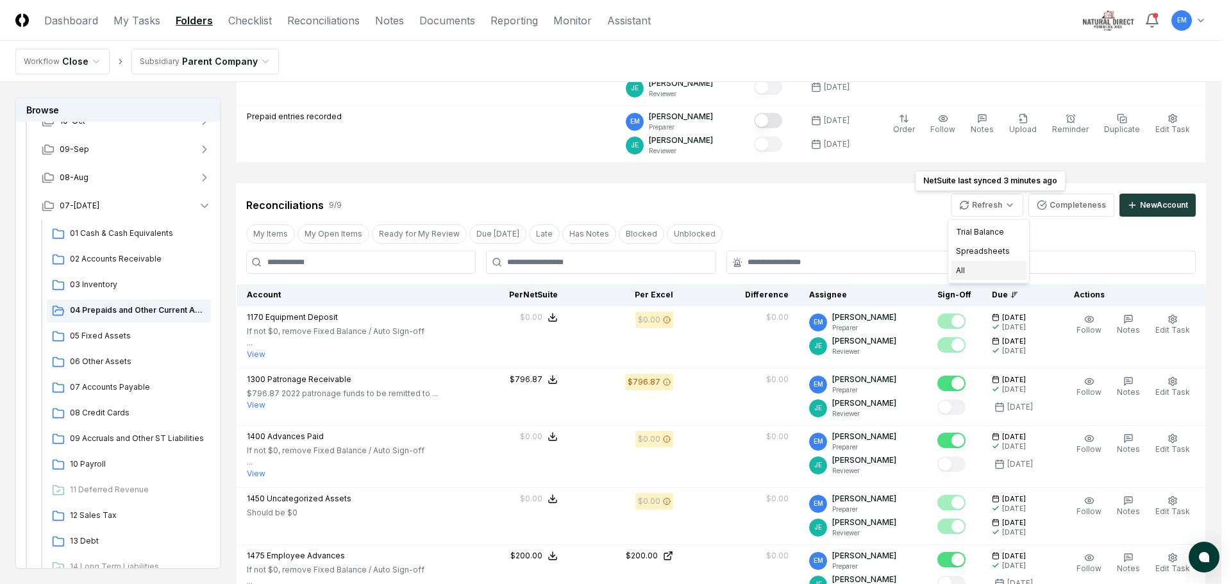
click at [984, 270] on div "All" at bounding box center [989, 270] width 76 height 19
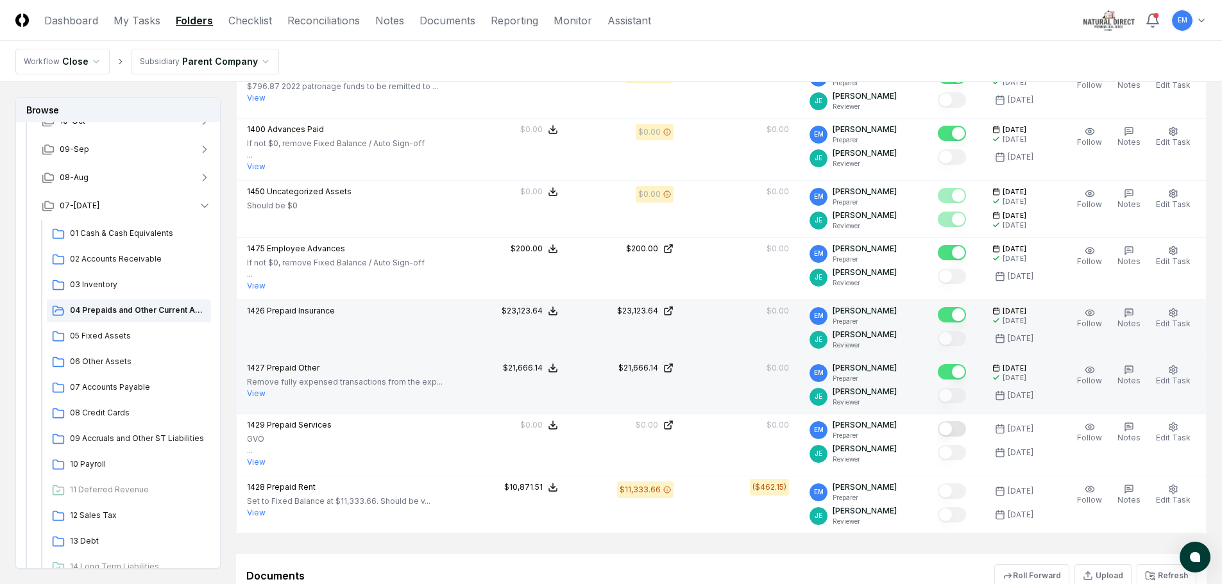
scroll to position [577, 0]
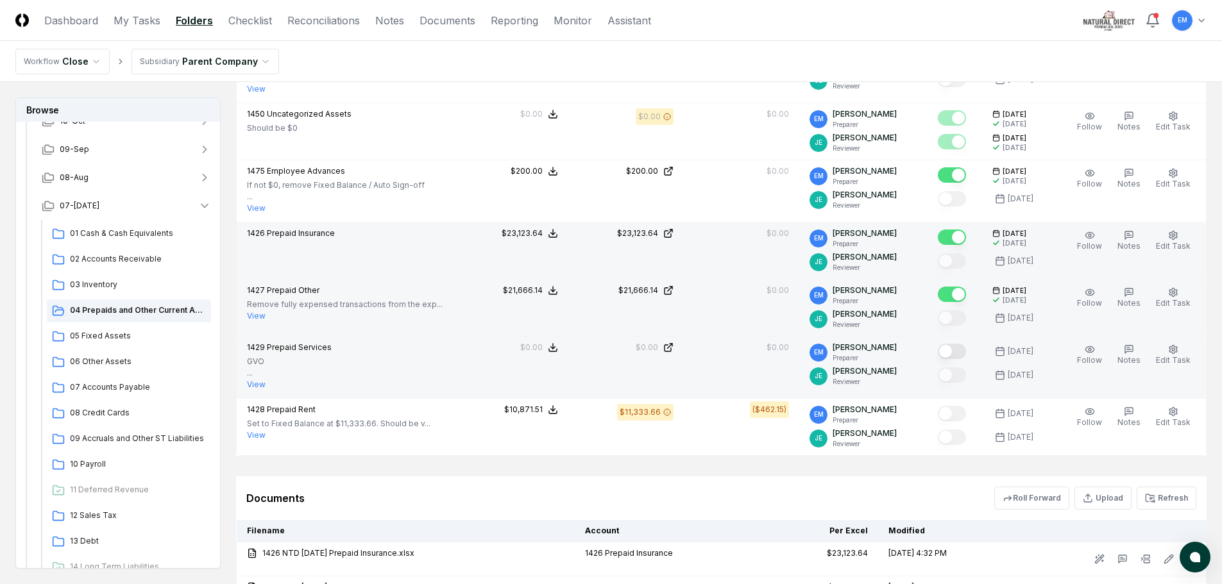
click at [966, 351] on button "Mark complete" at bounding box center [952, 351] width 28 height 15
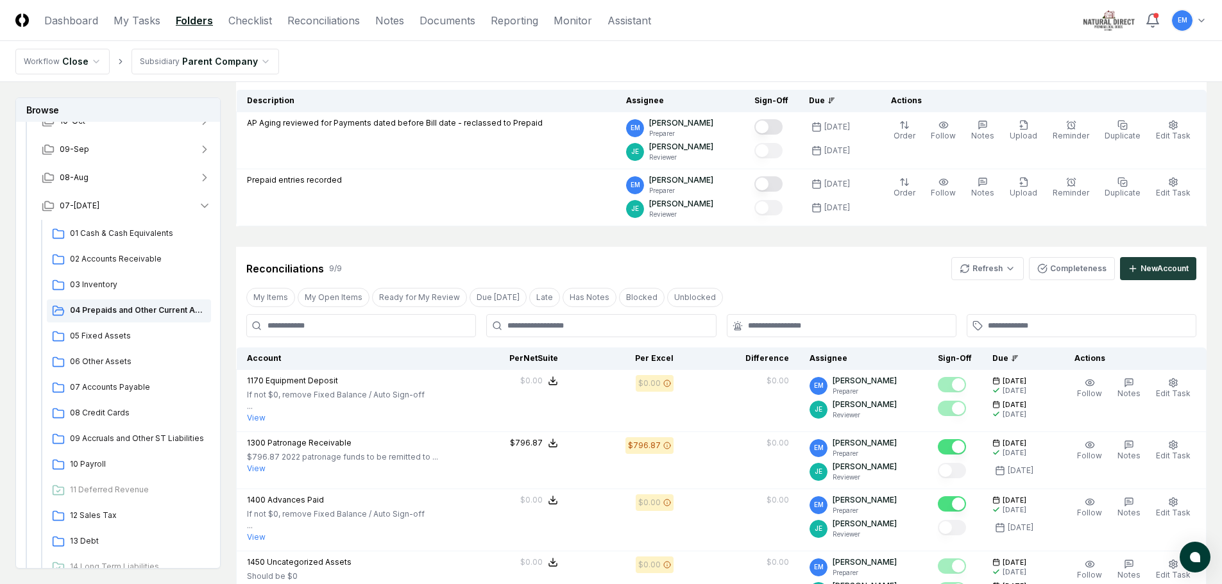
scroll to position [128, 0]
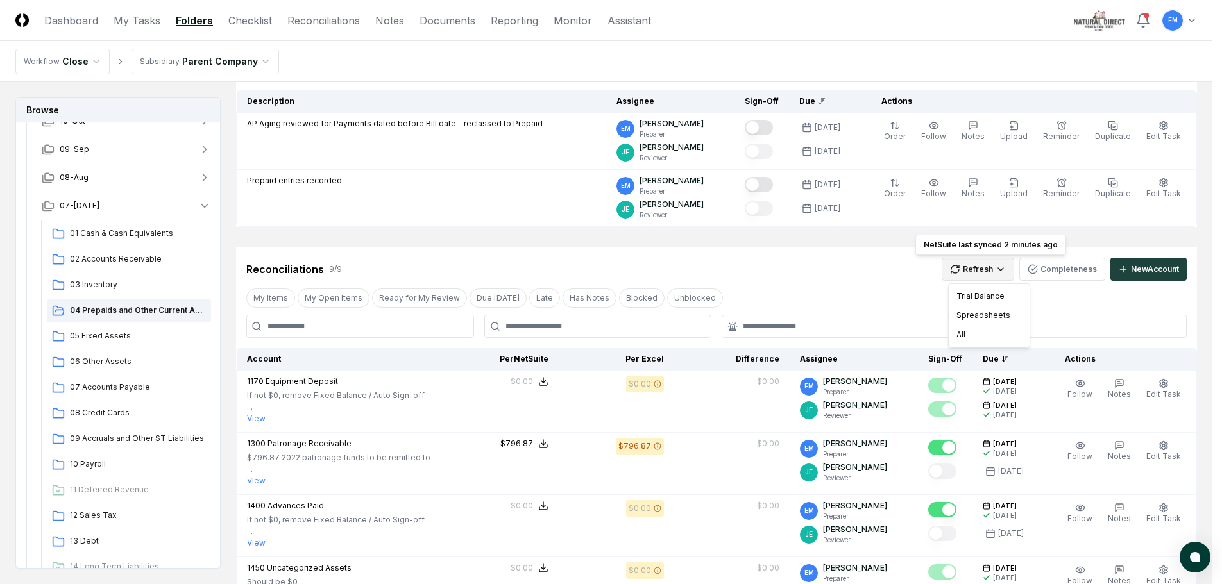
click at [1007, 266] on html "CloseCore Dashboard My Tasks Folders Checklist Reconciliations Notes Documents …" at bounding box center [611, 551] width 1222 height 1358
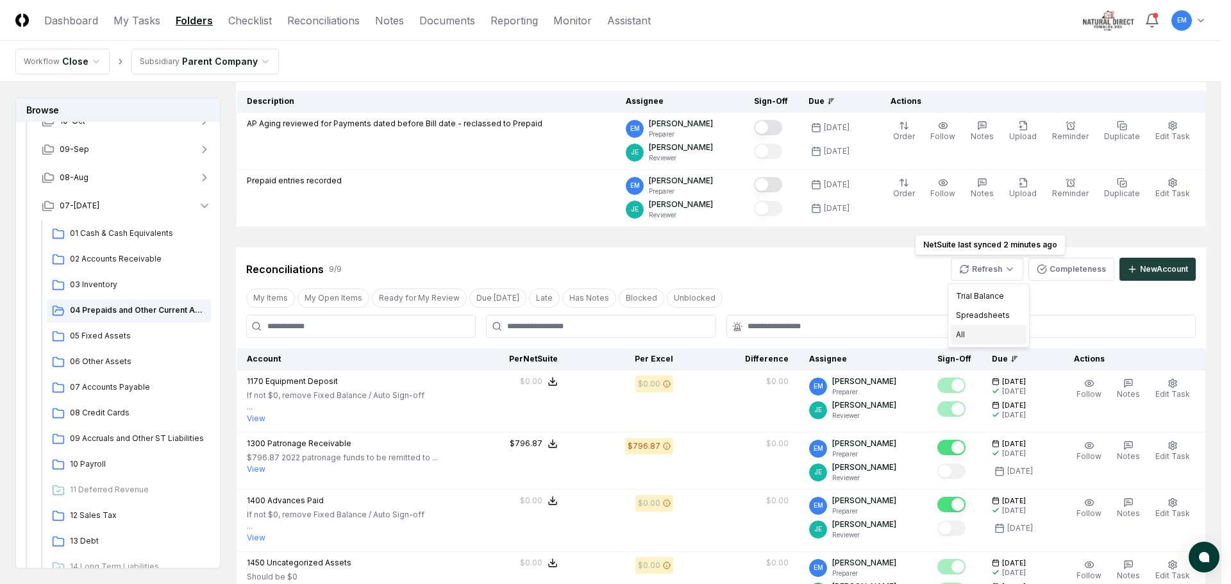
click at [976, 332] on div "All" at bounding box center [989, 334] width 76 height 19
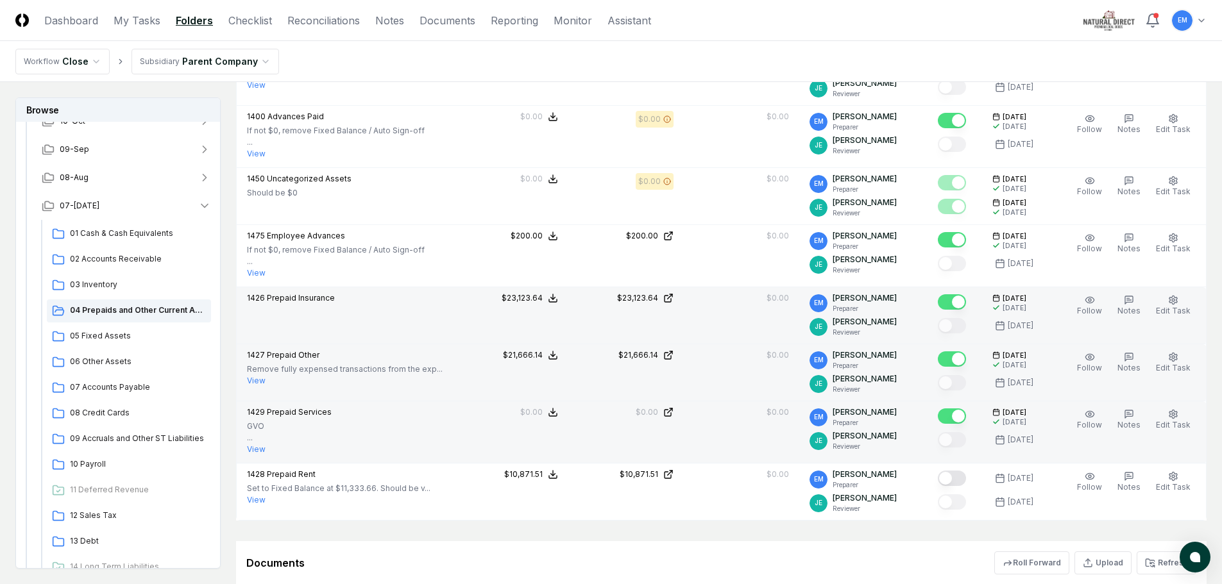
scroll to position [513, 0]
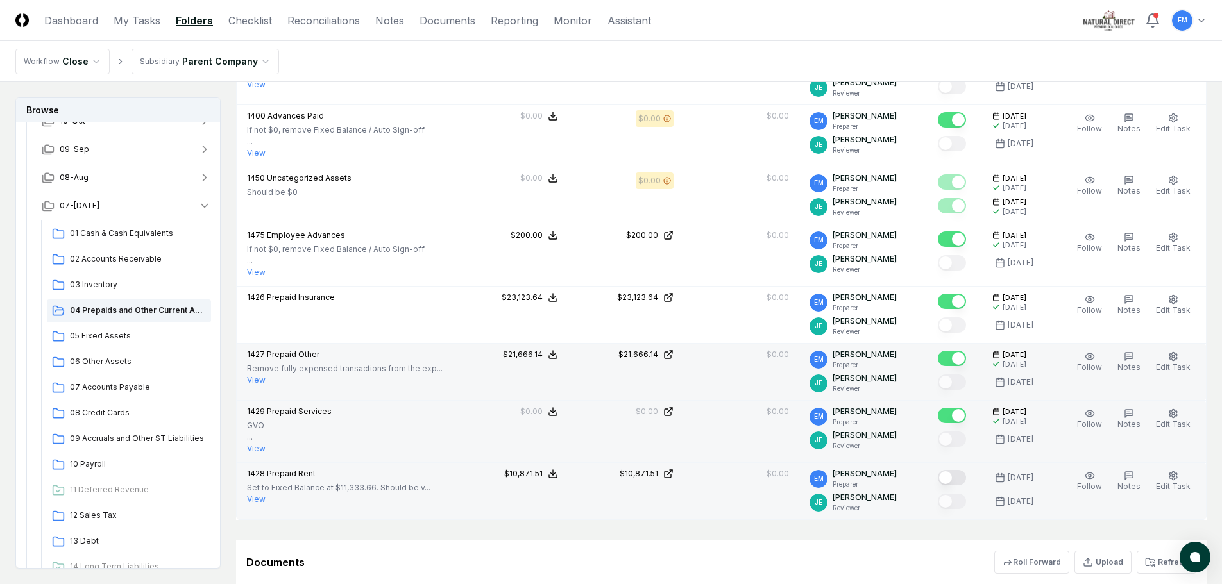
click at [966, 477] on button "Mark complete" at bounding box center [952, 477] width 28 height 15
